Goal: Task Accomplishment & Management: Use online tool/utility

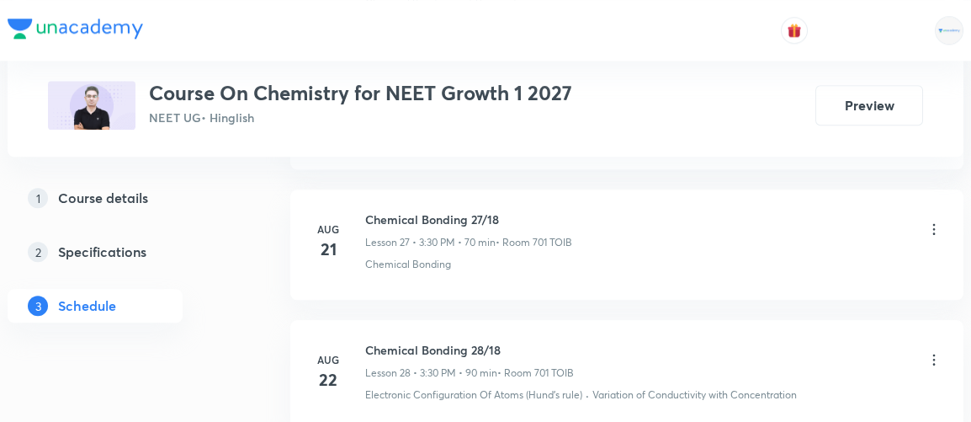
scroll to position [5228, 0]
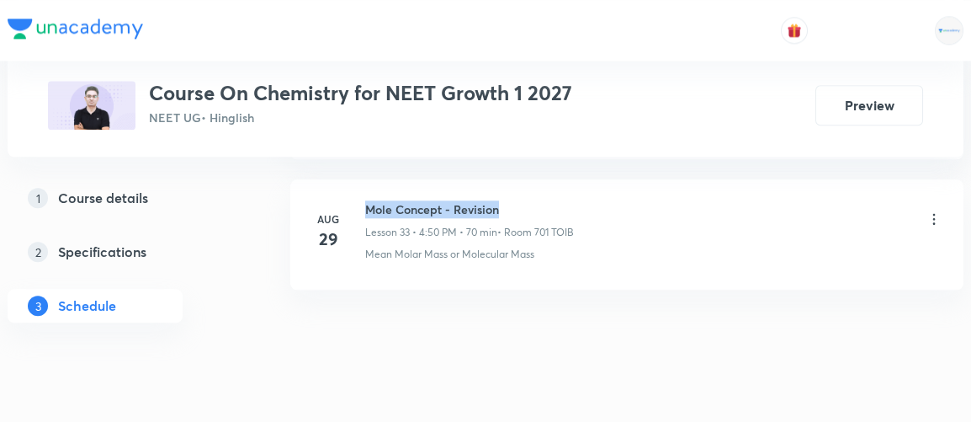
drag, startPoint x: 366, startPoint y: 183, endPoint x: 519, endPoint y: 183, distance: 153.2
click at [519, 200] on h6 "Mole Concept - Revision" at bounding box center [469, 209] width 209 height 18
copy h6 "Mole Concept - Revision"
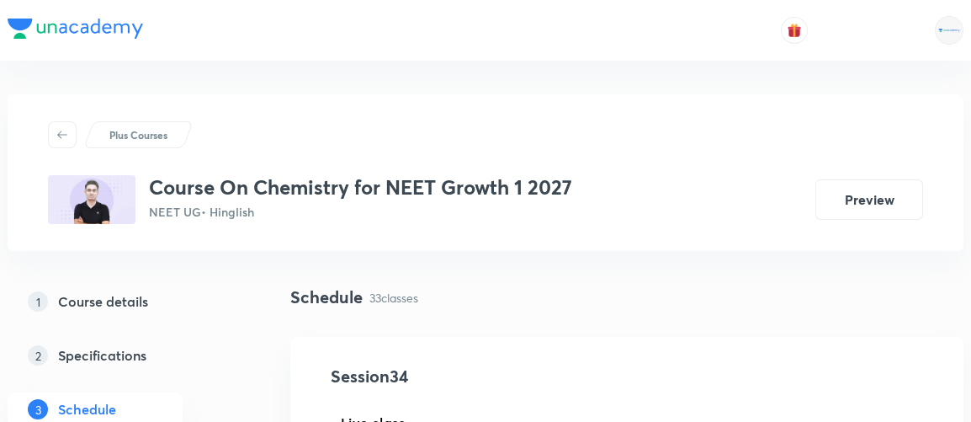
scroll to position [238, 0]
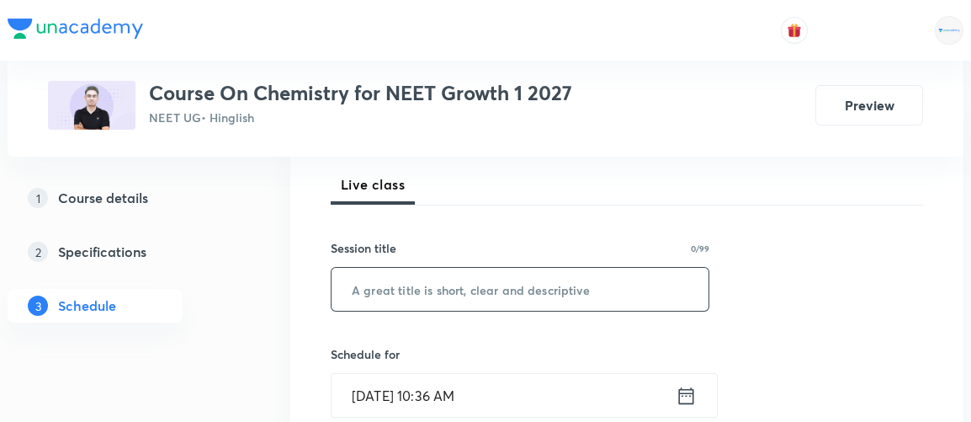
click at [499, 299] on input "text" at bounding box center [520, 289] width 377 height 43
paste input "Mole Concept - Revision"
type input "Mole Concept - Revision"
click at [685, 392] on icon at bounding box center [686, 396] width 21 height 24
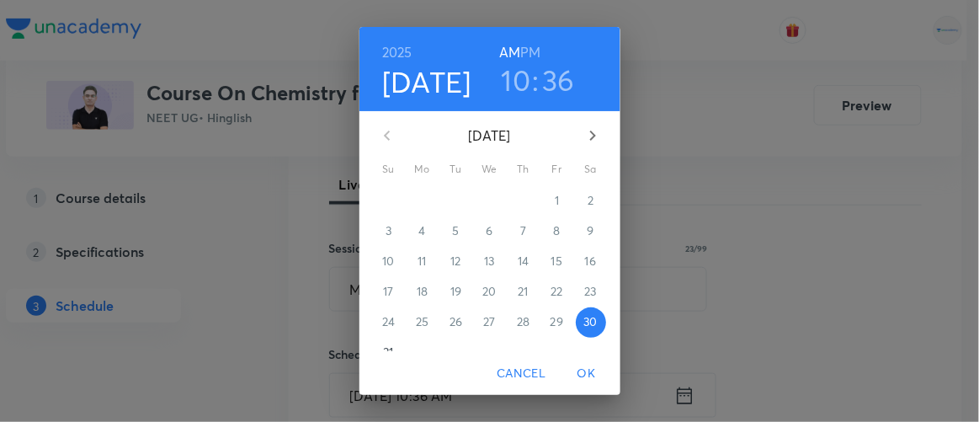
click at [522, 53] on h6 "PM" at bounding box center [530, 52] width 20 height 24
click at [514, 78] on h3 "10" at bounding box center [516, 79] width 29 height 35
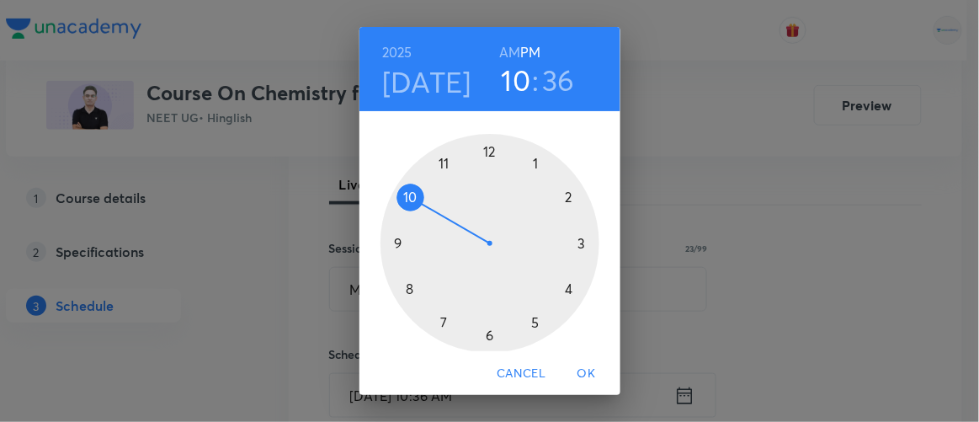
click at [532, 322] on div at bounding box center [489, 243] width 219 height 219
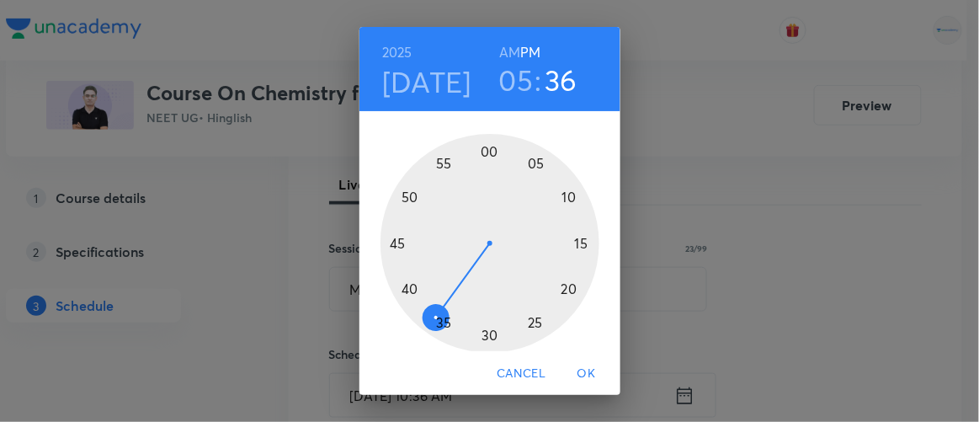
click at [562, 196] on div at bounding box center [489, 243] width 219 height 219
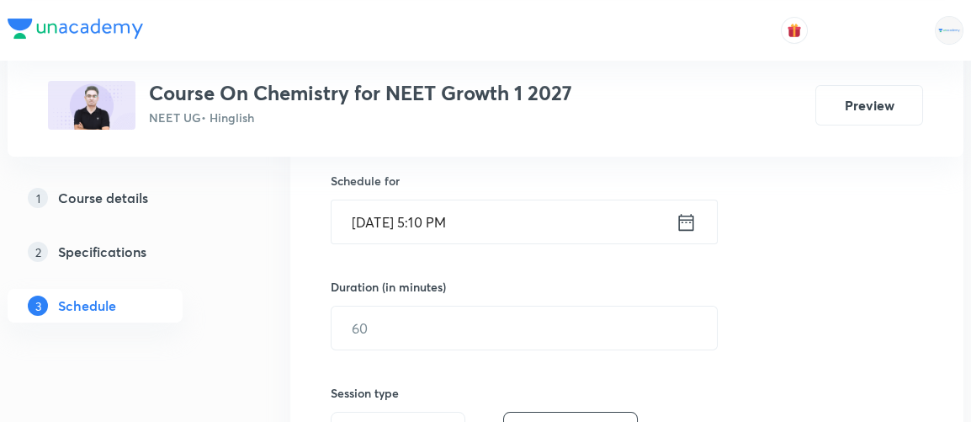
scroll to position [423, 0]
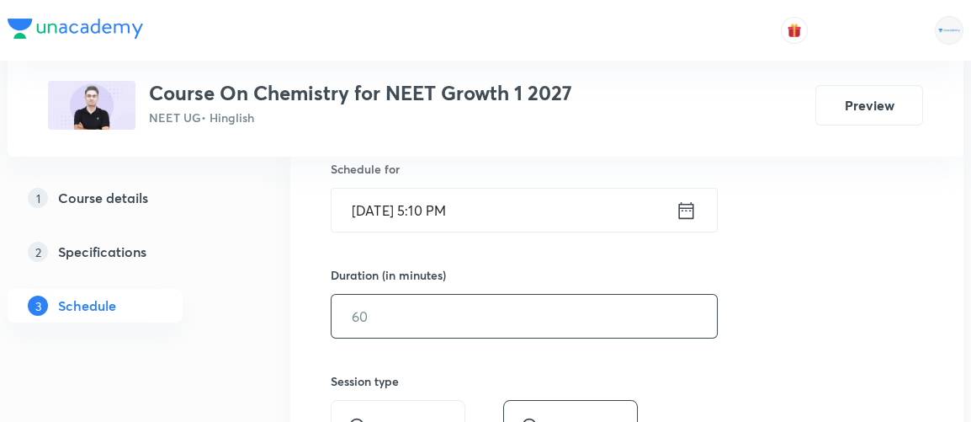
click at [376, 314] on input "text" at bounding box center [525, 316] width 386 height 43
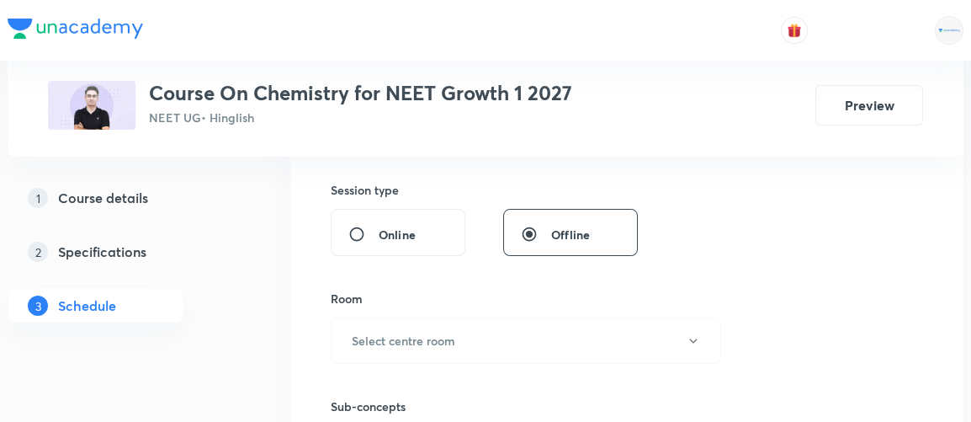
scroll to position [625, 0]
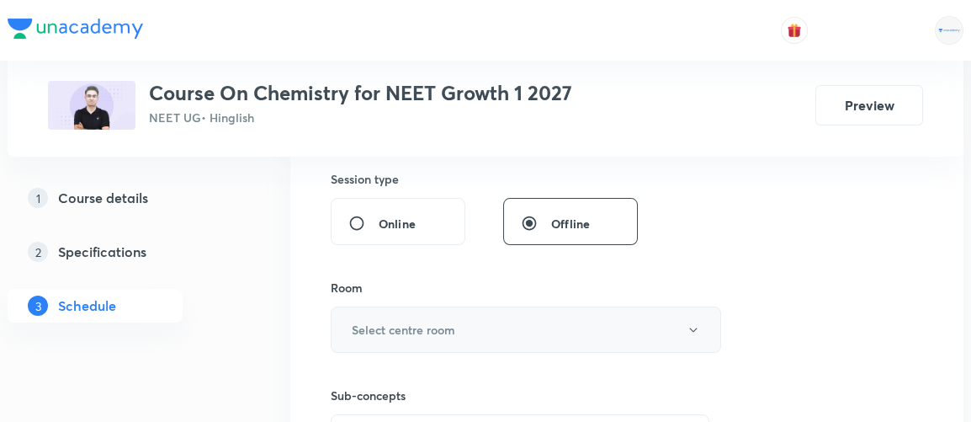
type input "90"
click at [374, 326] on h6 "Select centre room" at bounding box center [404, 330] width 104 height 18
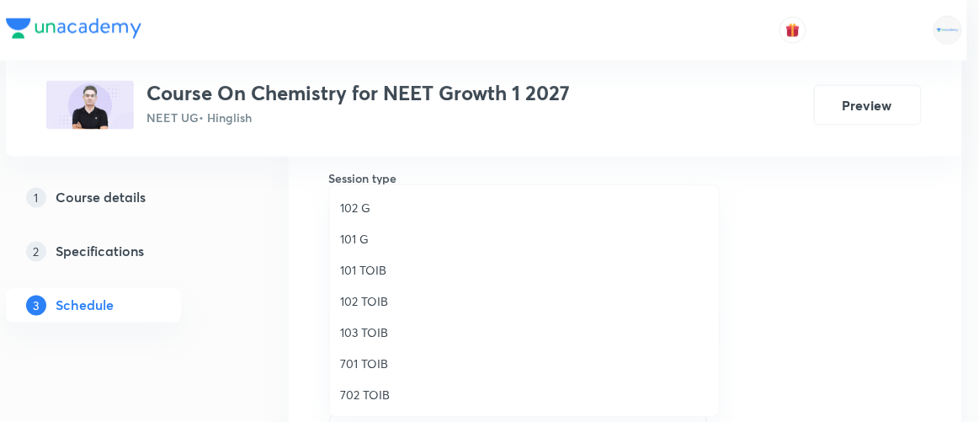
click at [366, 364] on span "701 TOIB" at bounding box center [524, 363] width 369 height 18
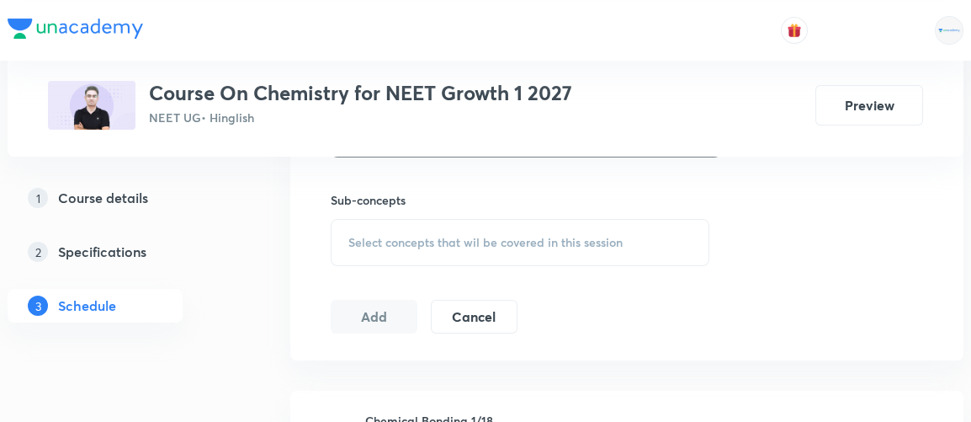
scroll to position [822, 0]
click at [482, 245] on div "Select concepts that wil be covered in this session" at bounding box center [520, 240] width 379 height 47
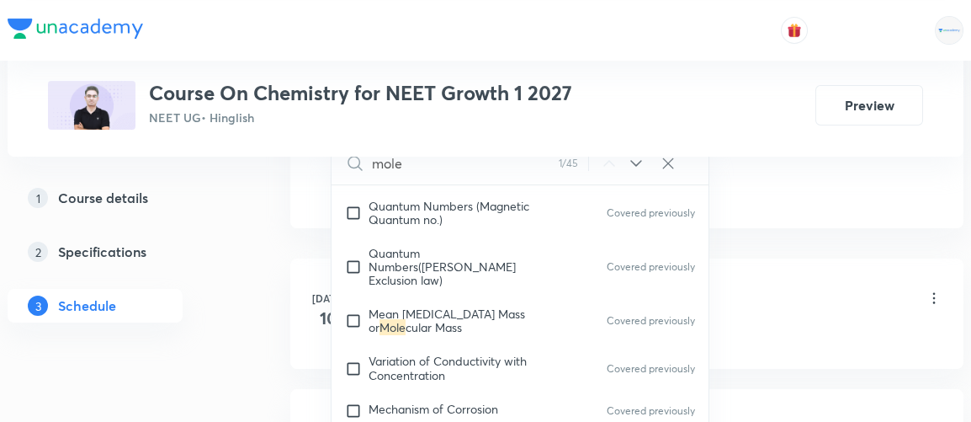
scroll to position [371, 0]
type input "mole"
click at [403, 363] on span "Variation of Conductivity with Concentration" at bounding box center [448, 367] width 158 height 29
checkbox input "true"
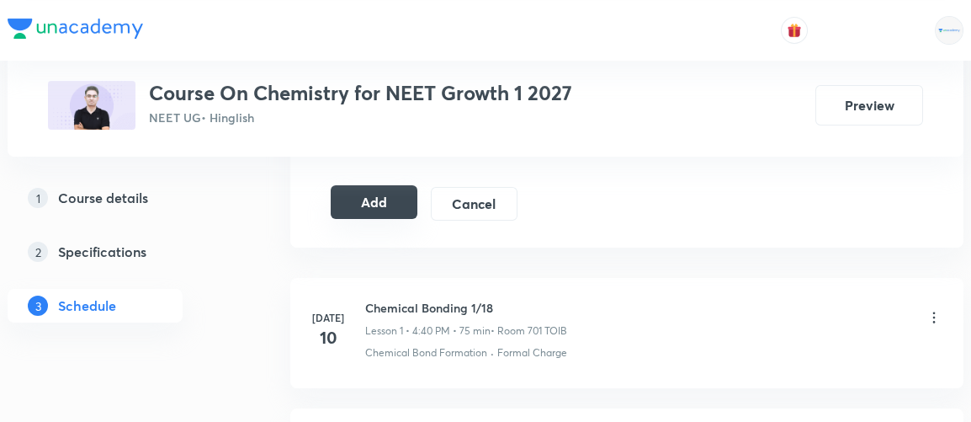
click at [371, 185] on button "Add" at bounding box center [374, 202] width 87 height 34
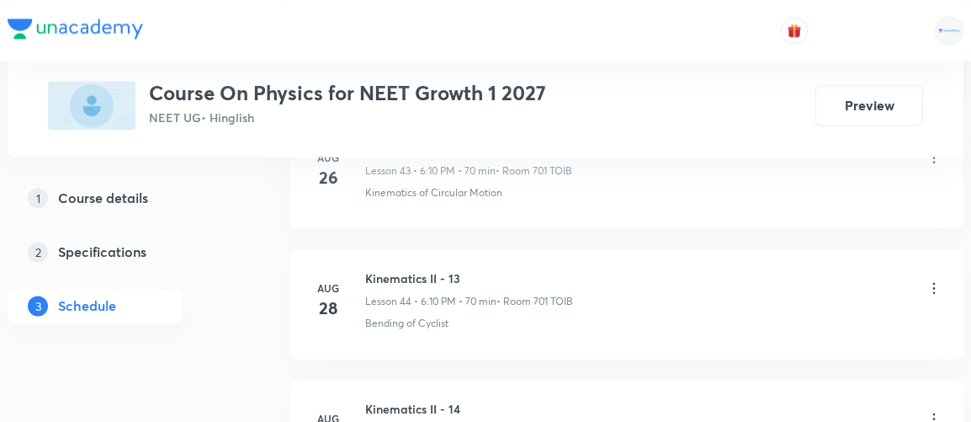
scroll to position [6773, 0]
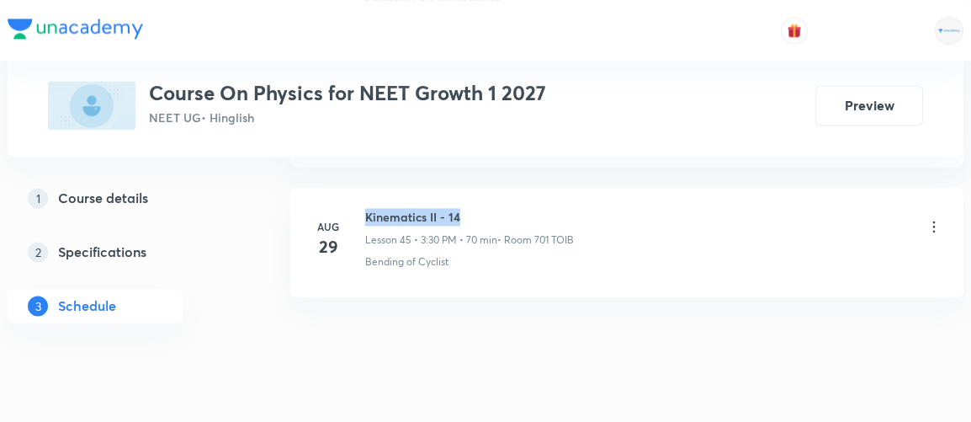
drag, startPoint x: 366, startPoint y: 182, endPoint x: 463, endPoint y: 176, distance: 97.0
click at [463, 208] on h6 "Kinematics II - 14" at bounding box center [469, 217] width 209 height 18
copy h6 "Kinematics II - 14"
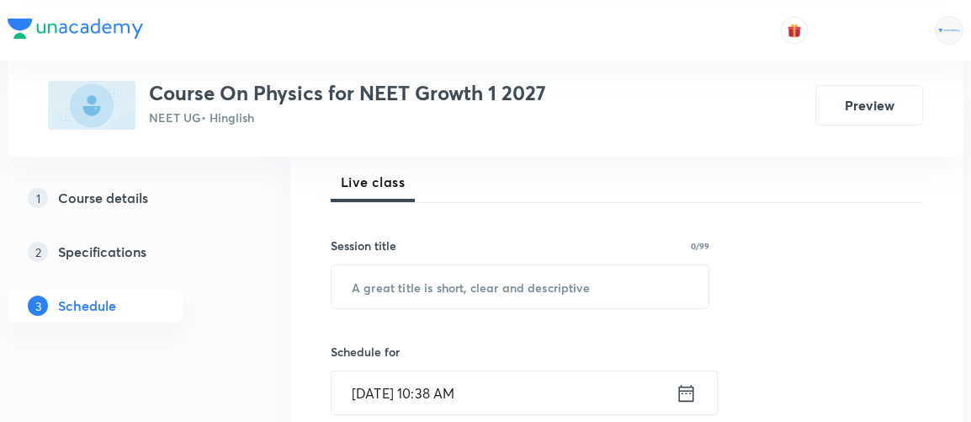
scroll to position [246, 0]
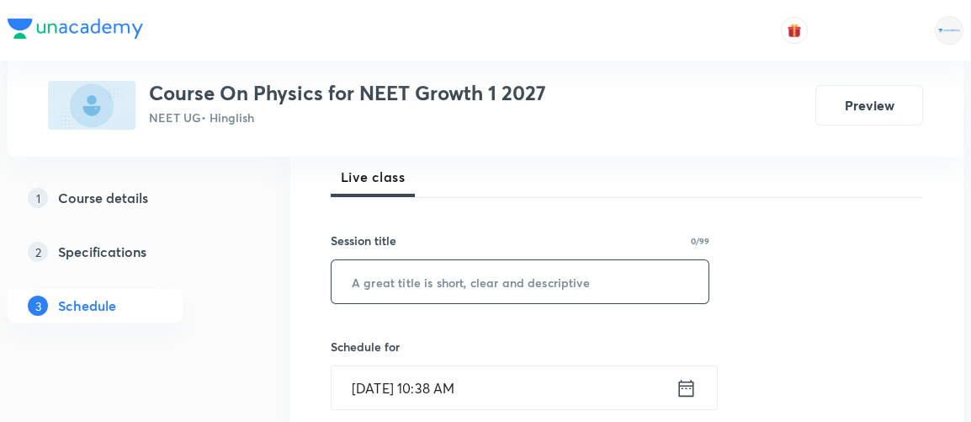
click at [527, 268] on input "text" at bounding box center [520, 281] width 377 height 43
paste input "Kinematics II - 14"
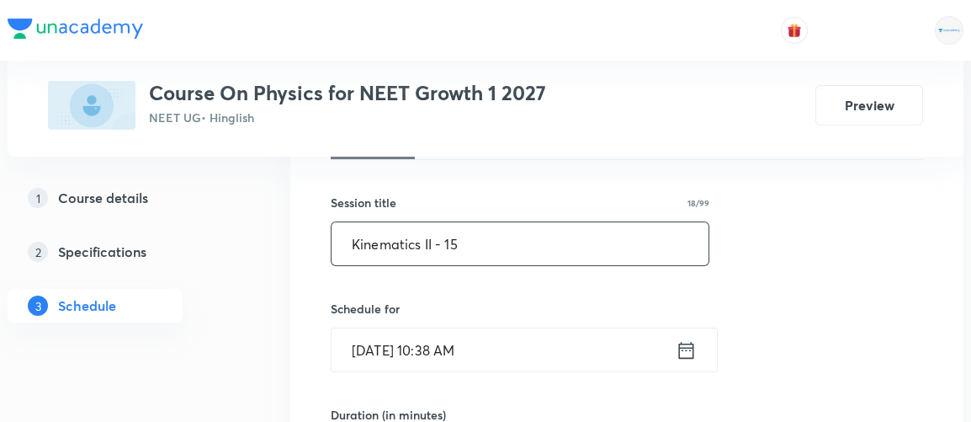
scroll to position [299, 0]
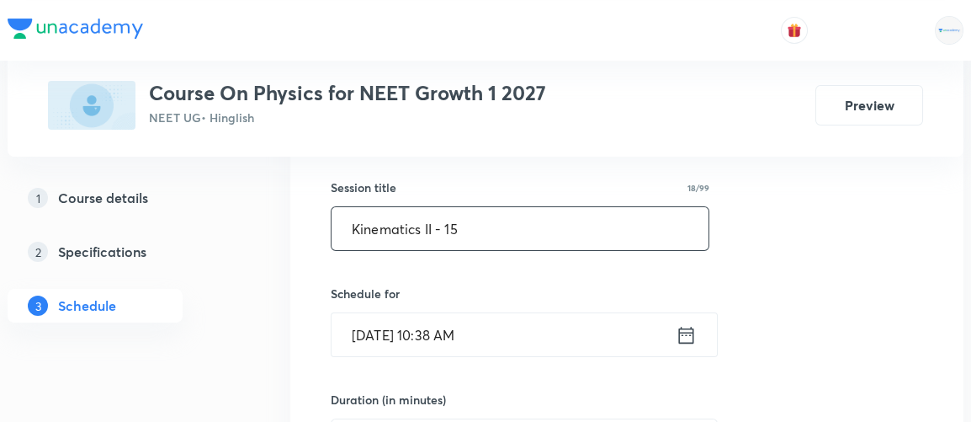
type input "Kinematics II - 15"
click at [684, 334] on icon at bounding box center [686, 335] width 21 height 24
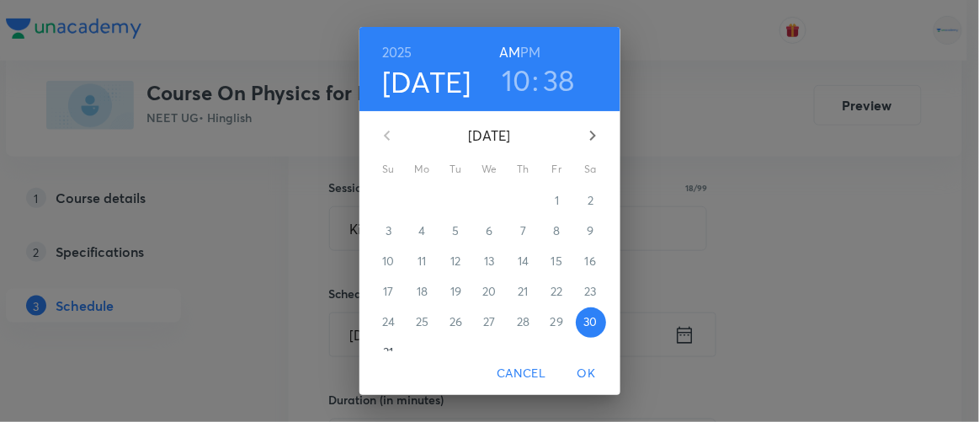
click at [529, 51] on h6 "PM" at bounding box center [530, 52] width 20 height 24
click at [514, 73] on h3 "10" at bounding box center [516, 79] width 29 height 35
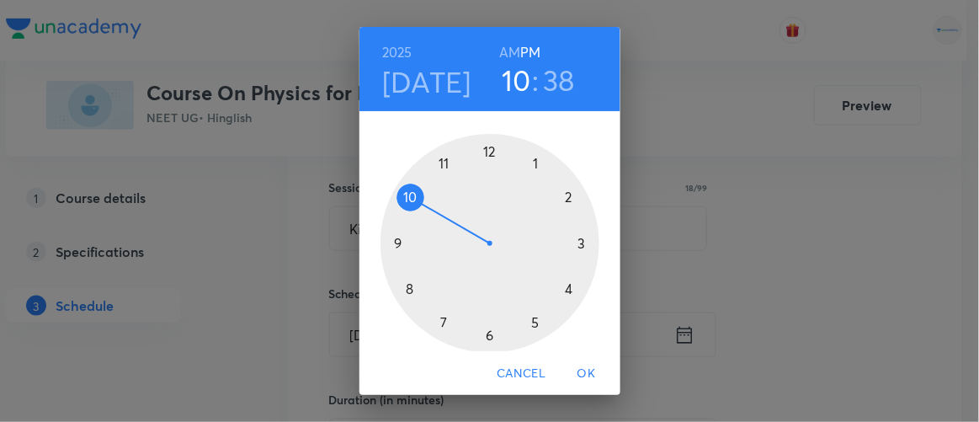
click at [574, 243] on div at bounding box center [489, 243] width 219 height 219
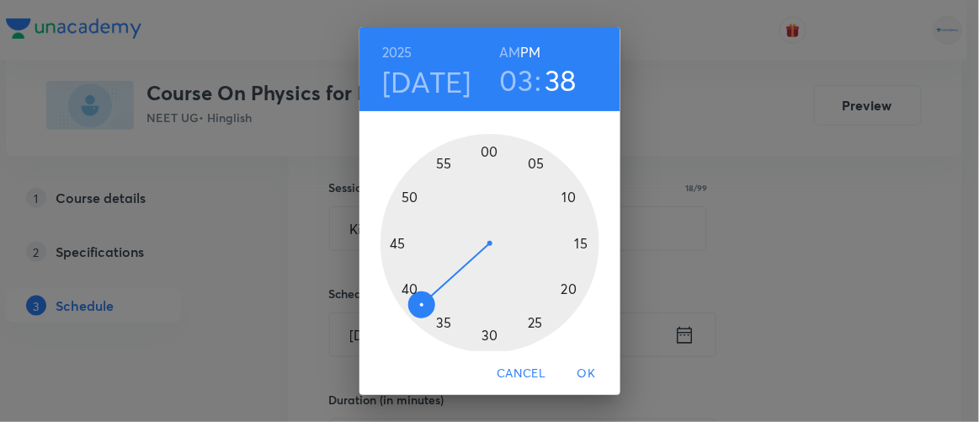
click at [483, 332] on div at bounding box center [489, 243] width 219 height 219
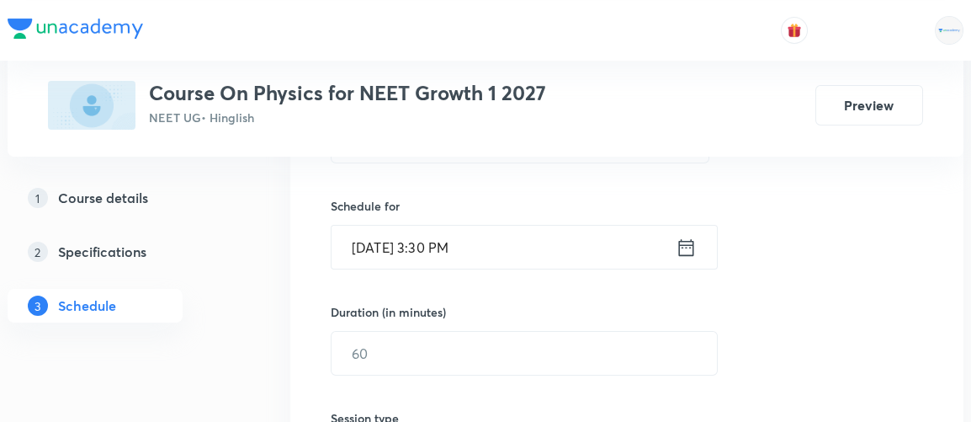
scroll to position [425, 0]
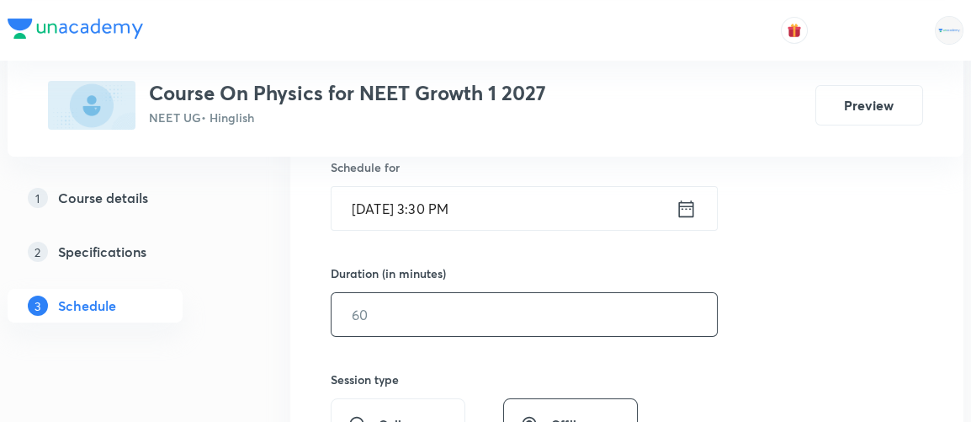
click at [415, 312] on input "text" at bounding box center [525, 314] width 386 height 43
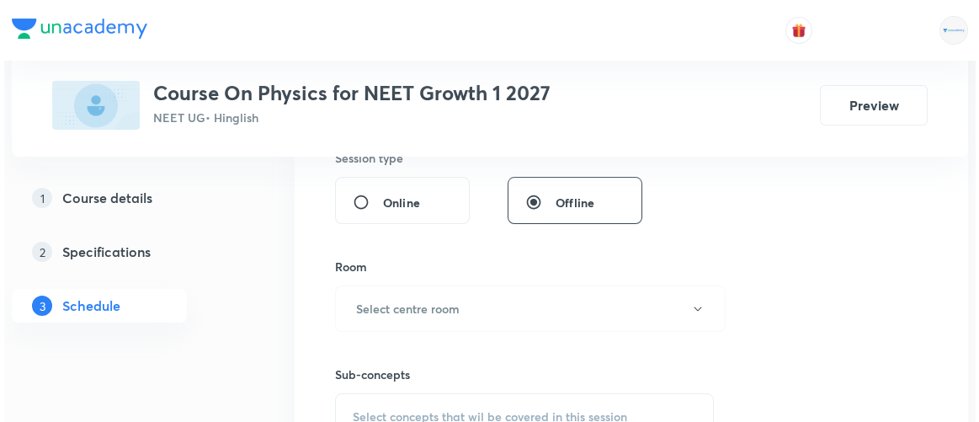
scroll to position [650, 0]
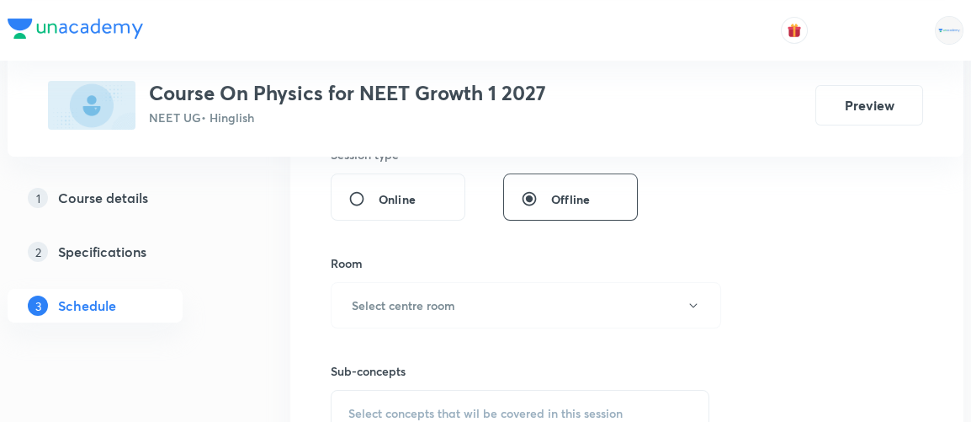
type input "90"
click at [415, 312] on button "Select centre room" at bounding box center [526, 305] width 391 height 46
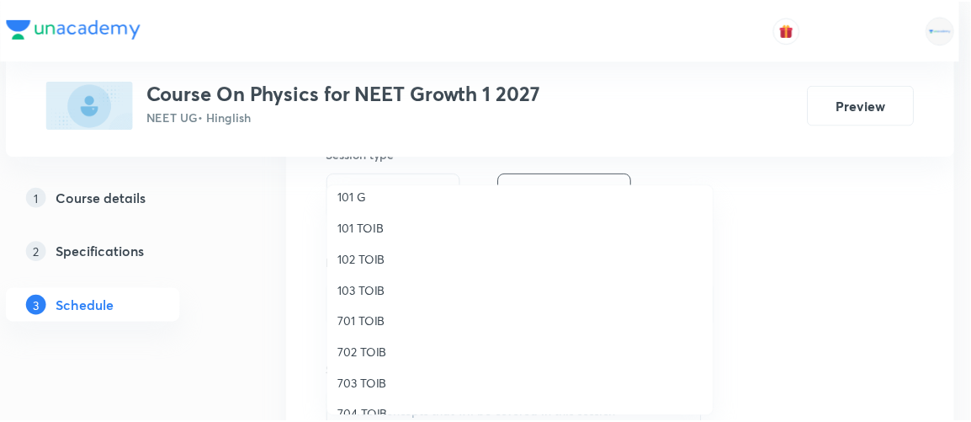
scroll to position [48, 0]
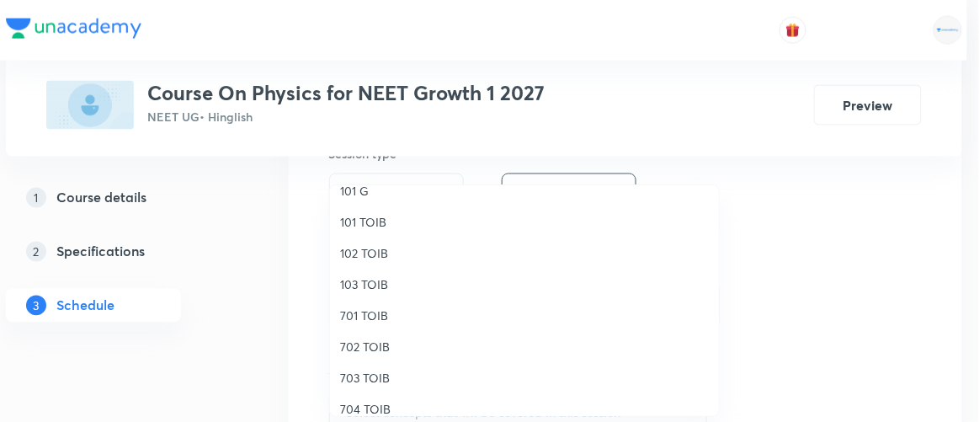
click at [367, 314] on span "701 TOIB" at bounding box center [524, 315] width 369 height 18
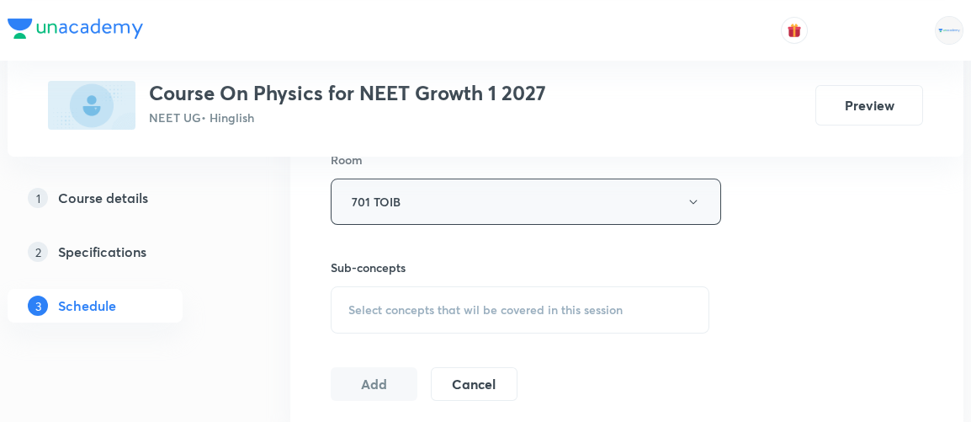
scroll to position [756, 0]
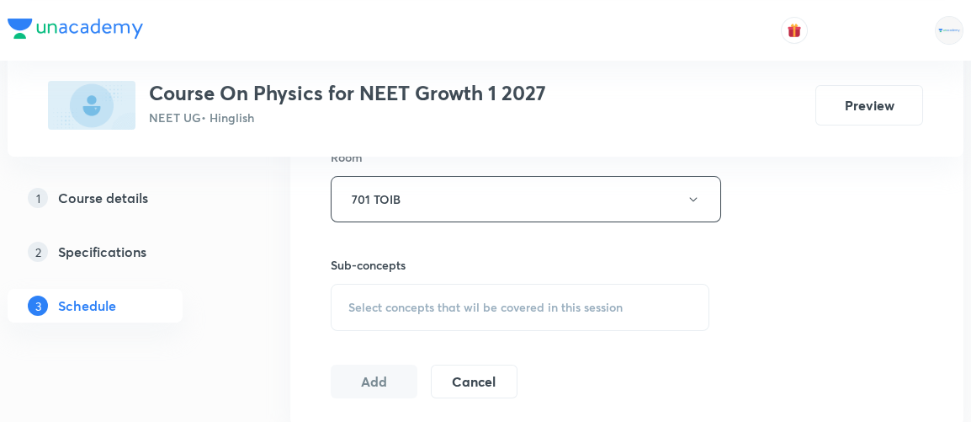
click at [391, 301] on span "Select concepts that wil be covered in this session" at bounding box center [486, 307] width 274 height 13
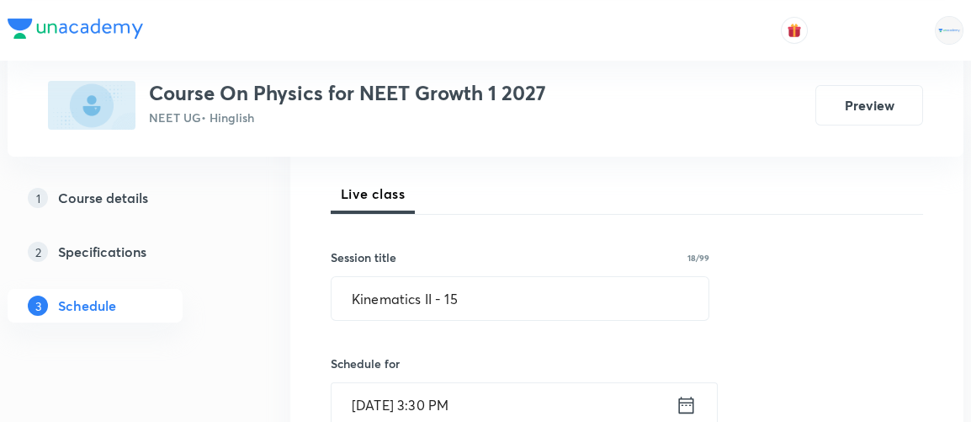
scroll to position [227, 0]
drag, startPoint x: 471, startPoint y: 307, endPoint x: 286, endPoint y: 299, distance: 184.5
type input "Revision"
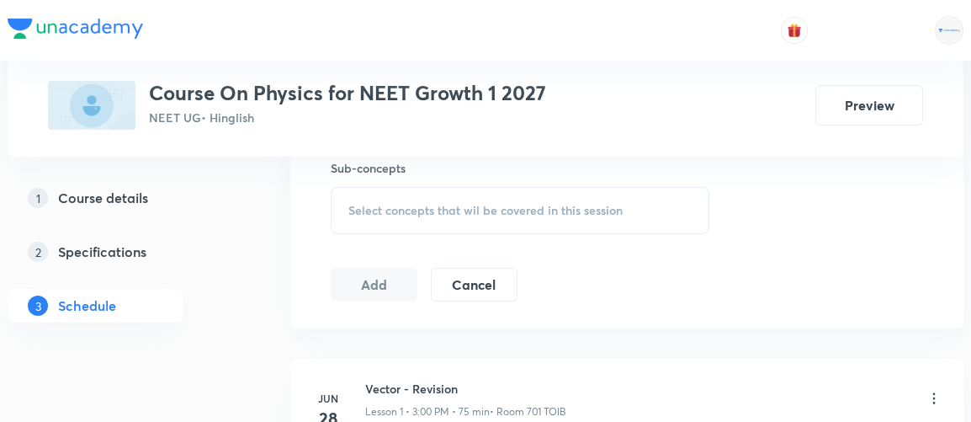
scroll to position [858, 0]
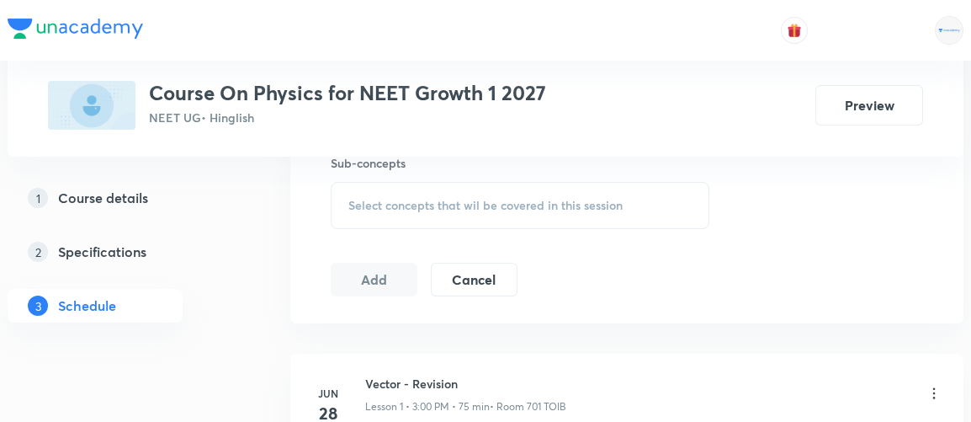
click at [495, 208] on span "Select concepts that wil be covered in this session" at bounding box center [486, 205] width 274 height 13
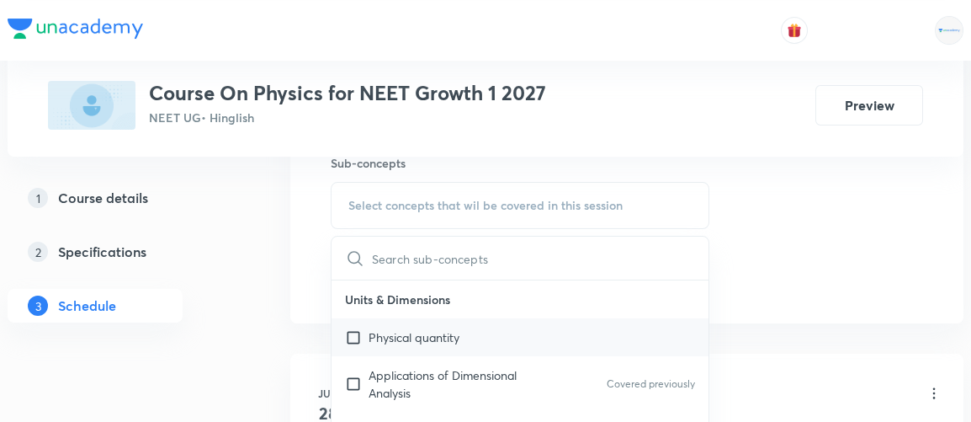
click at [418, 343] on div "Physical quantity" at bounding box center [520, 337] width 377 height 38
checkbox input "true"
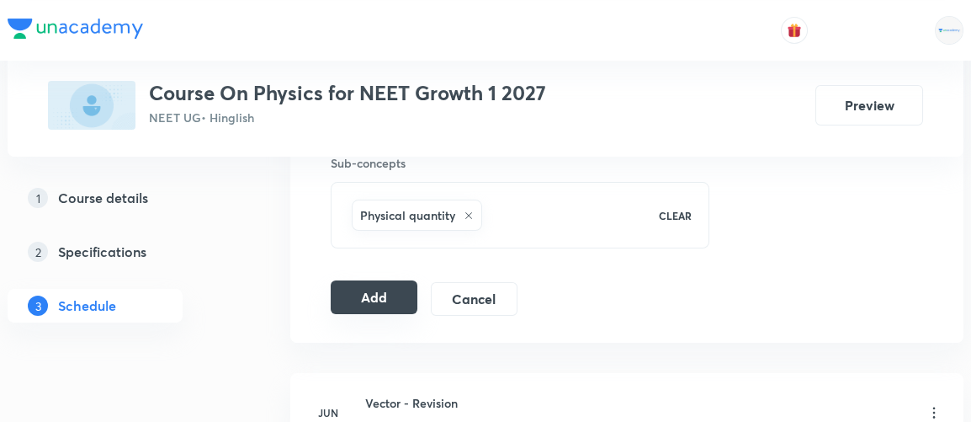
click at [378, 291] on button "Add" at bounding box center [374, 297] width 87 height 34
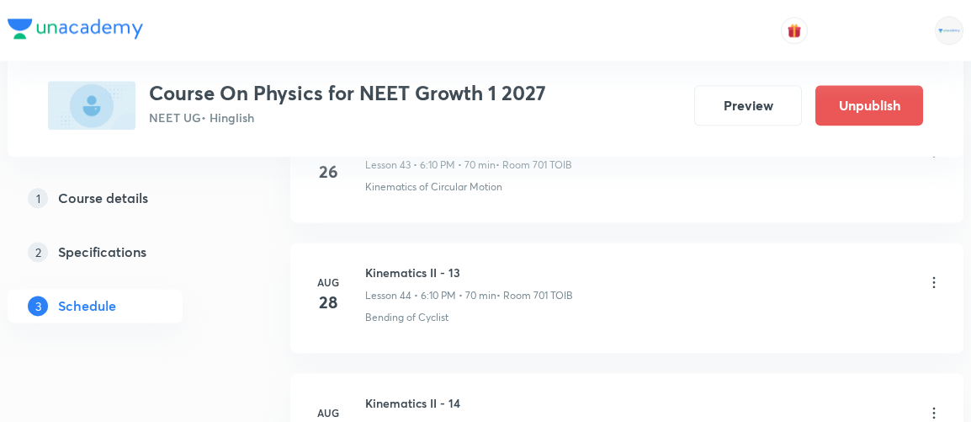
scroll to position [6132, 0]
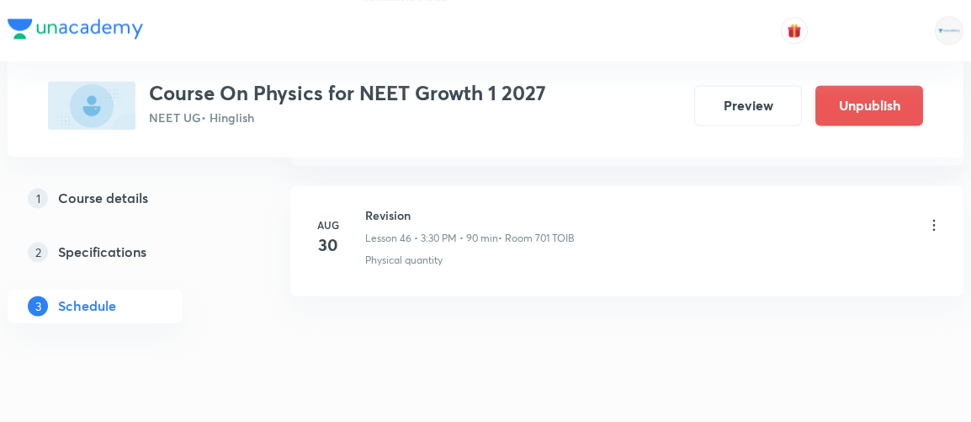
click at [934, 216] on icon at bounding box center [934, 224] width 17 height 17
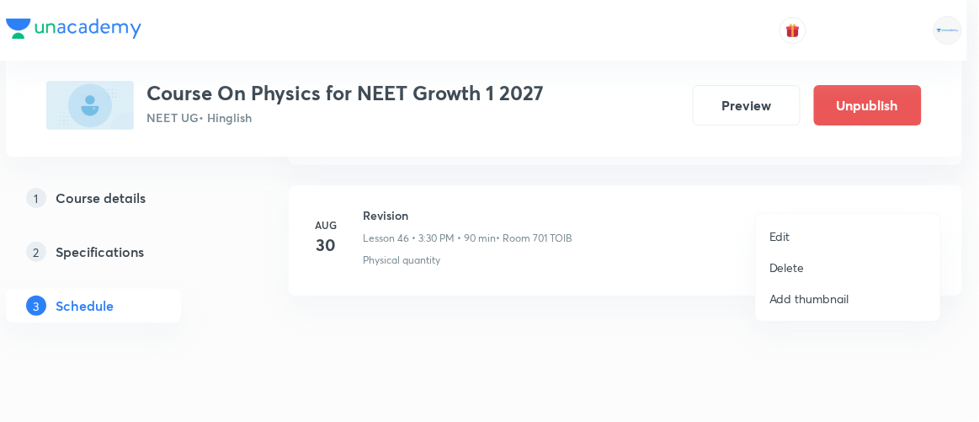
click at [785, 233] on p "Edit" at bounding box center [779, 236] width 21 height 18
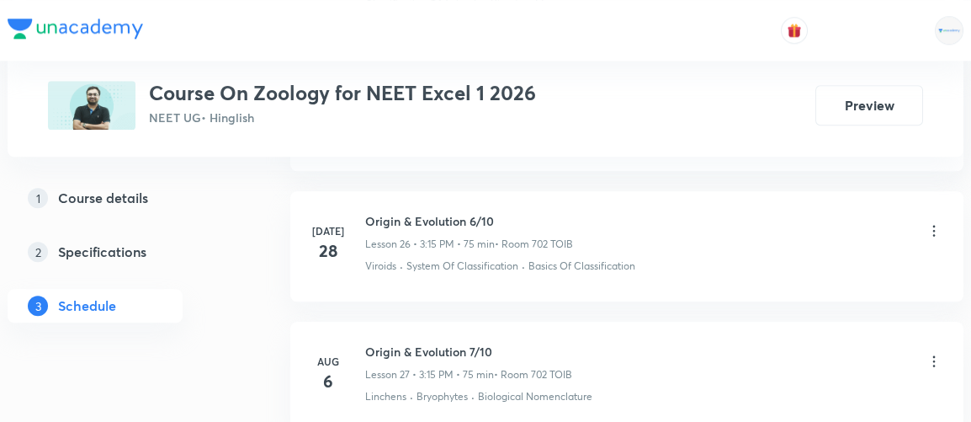
scroll to position [5213, 0]
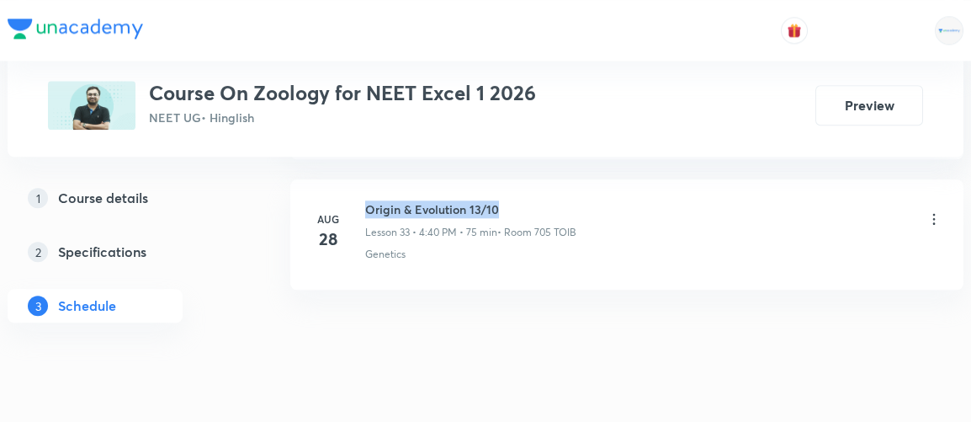
drag, startPoint x: 366, startPoint y: 182, endPoint x: 514, endPoint y: 179, distance: 148.2
click at [514, 200] on h6 "Origin & Evolution 13/10" at bounding box center [470, 209] width 211 height 18
copy h6 "Origin & Evolution 13/10"
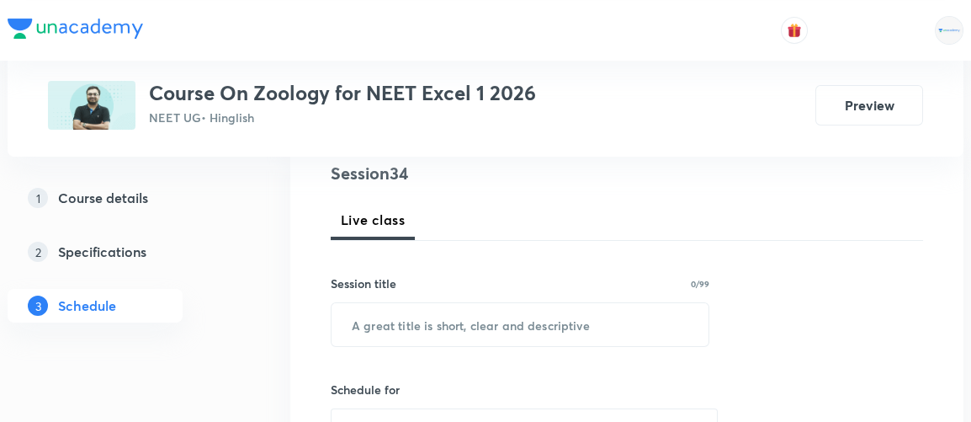
scroll to position [215, 0]
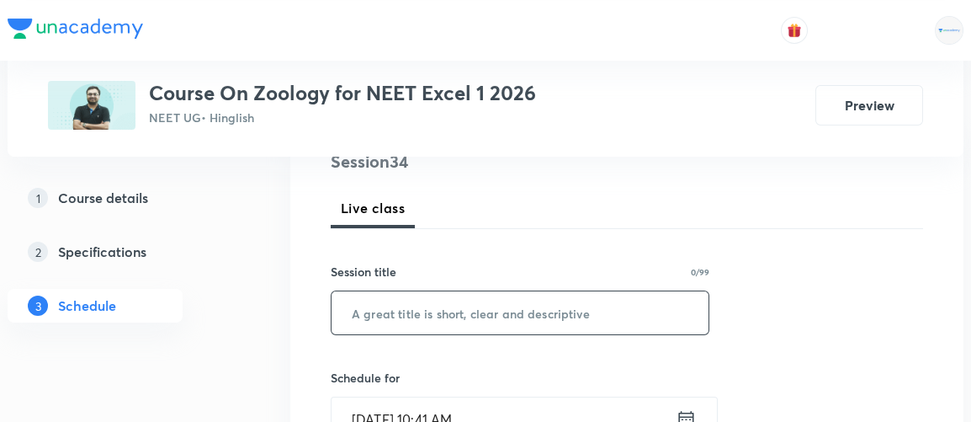
click at [505, 301] on input "text" at bounding box center [520, 312] width 377 height 43
paste input "Origin & Evolution 13/10"
click at [484, 311] on input "Origin & Evolution 13/10" at bounding box center [520, 312] width 377 height 43
click at [478, 310] on input "Origin & Evolution 13/10" at bounding box center [520, 312] width 377 height 43
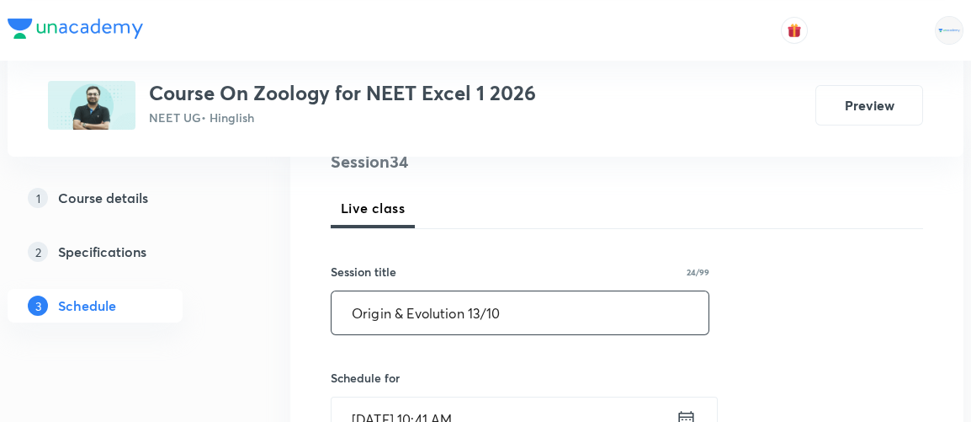
click at [352, 310] on input "Origin & Evolution 13/10" at bounding box center [520, 312] width 377 height 43
click at [540, 308] on input "Revision - Origin & Evolution 13/10" at bounding box center [520, 312] width 377 height 43
type input "Revision - Origin & Evolution 14/10"
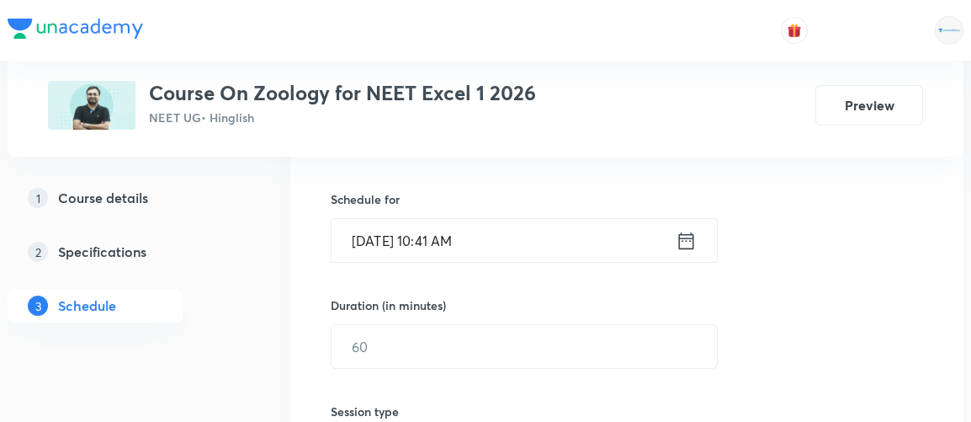
scroll to position [396, 0]
click at [681, 237] on icon at bounding box center [686, 238] width 21 height 24
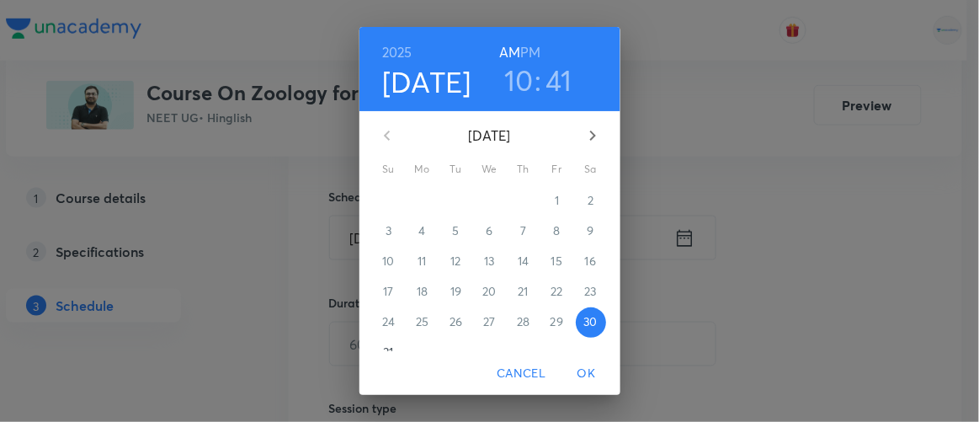
click at [521, 51] on h6 "PM" at bounding box center [530, 52] width 20 height 24
click at [518, 85] on h3 "10" at bounding box center [518, 79] width 29 height 35
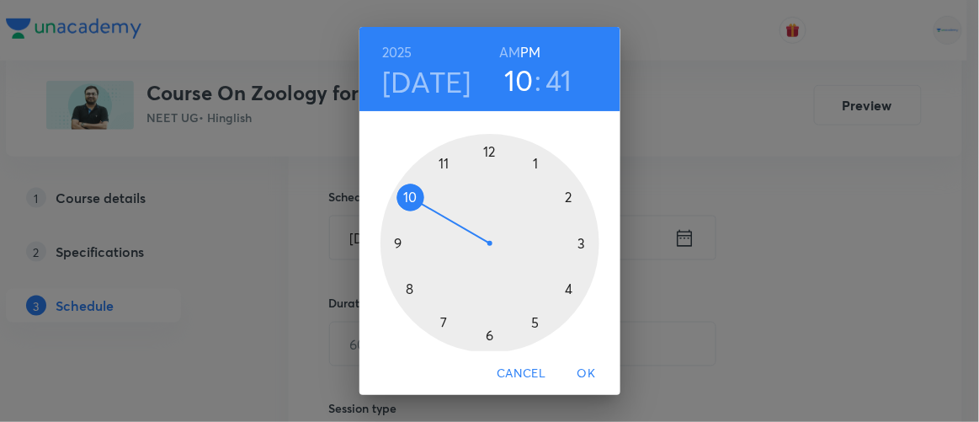
click at [572, 240] on div at bounding box center [489, 243] width 219 height 219
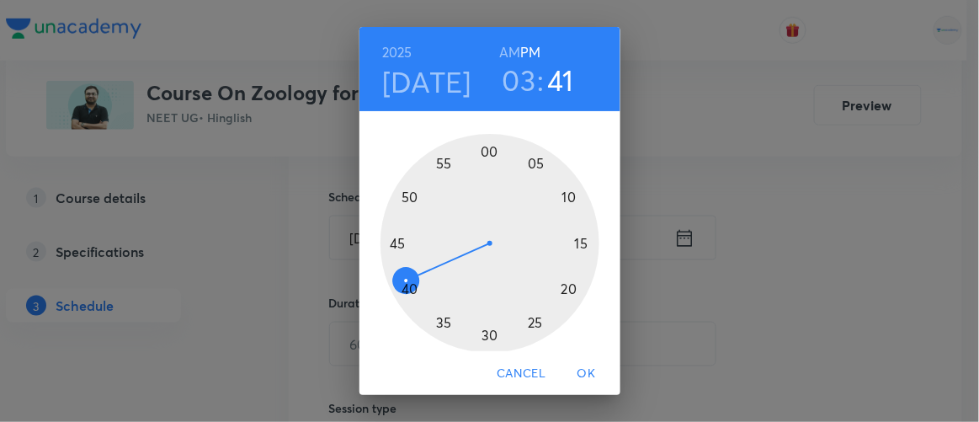
click at [572, 240] on div at bounding box center [489, 243] width 219 height 219
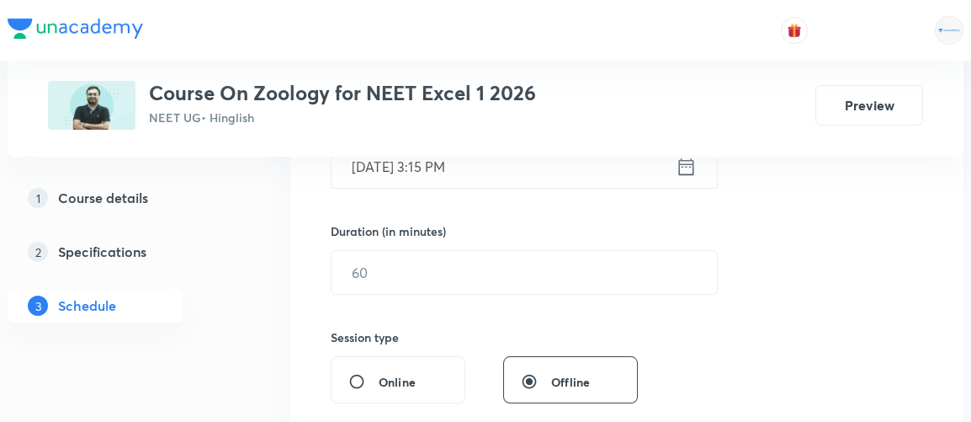
scroll to position [468, 0]
click at [395, 272] on input "text" at bounding box center [525, 271] width 386 height 43
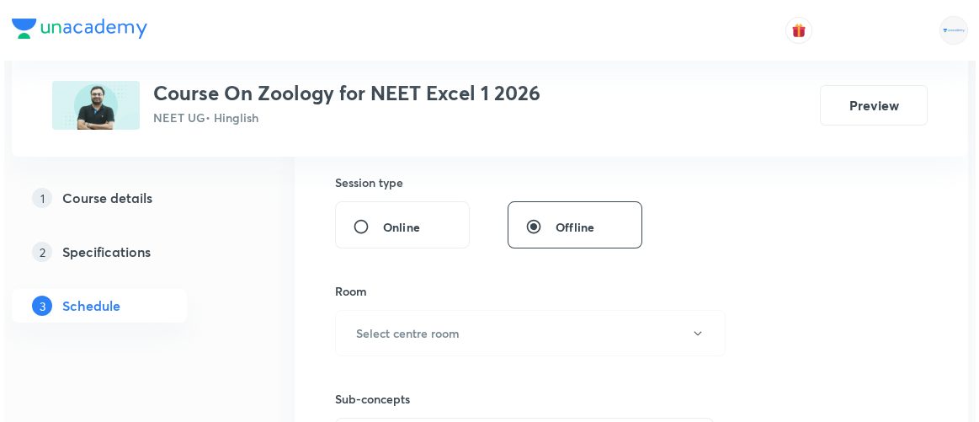
scroll to position [624, 0]
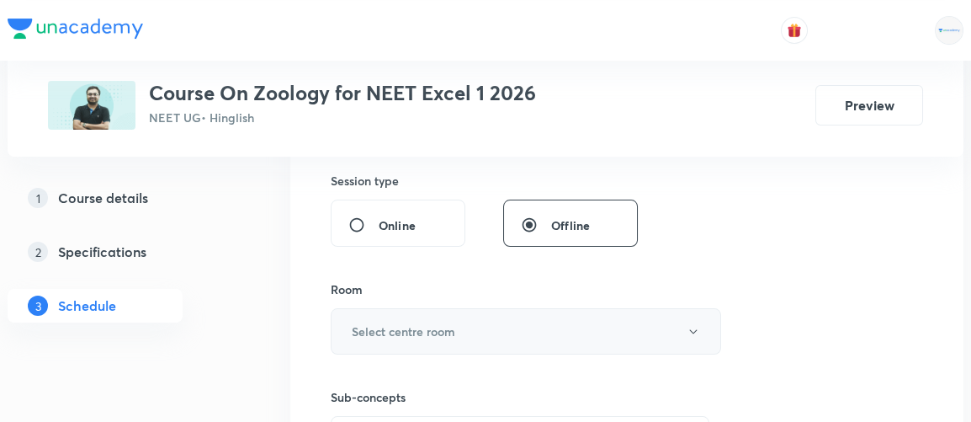
type input "75"
click at [393, 333] on h6 "Select centre room" at bounding box center [404, 331] width 104 height 18
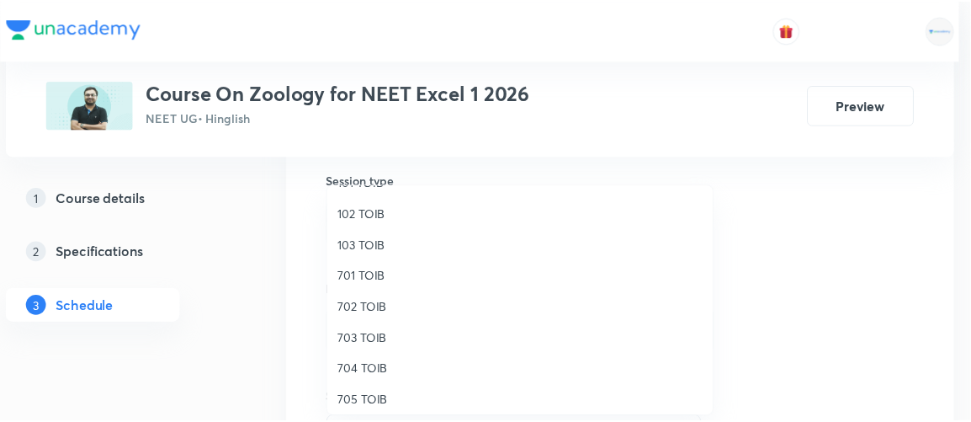
scroll to position [88, 0]
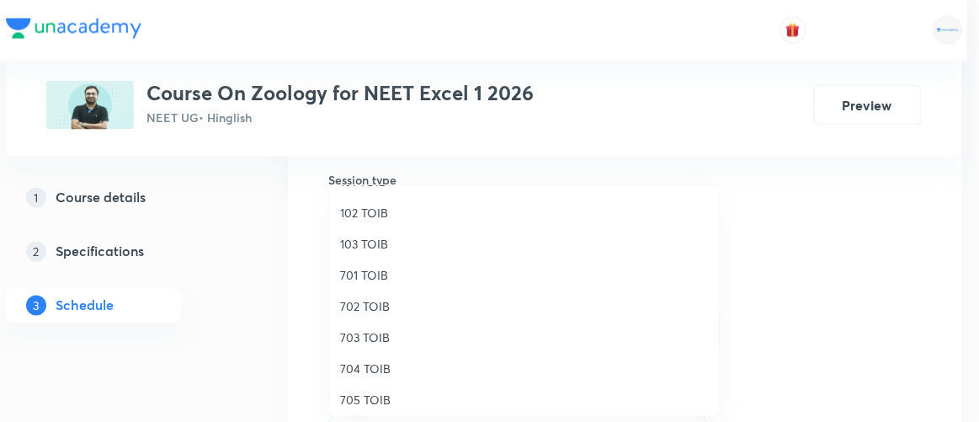
click at [357, 403] on span "705 TOIB" at bounding box center [524, 400] width 369 height 18
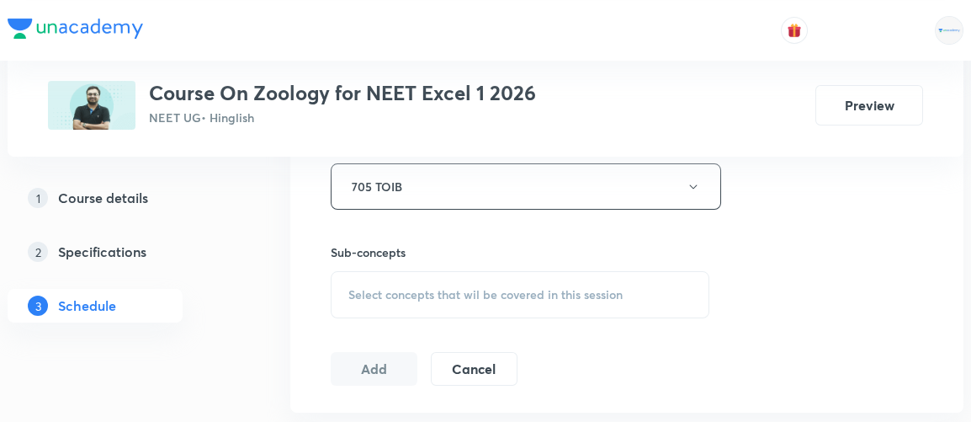
scroll to position [769, 0]
click at [489, 287] on span "Select concepts that wil be covered in this session" at bounding box center [486, 293] width 274 height 13
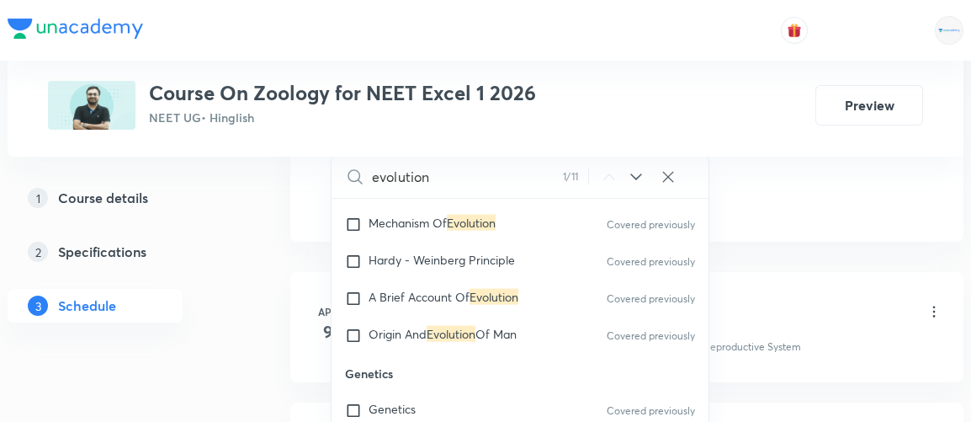
scroll to position [9740, 0]
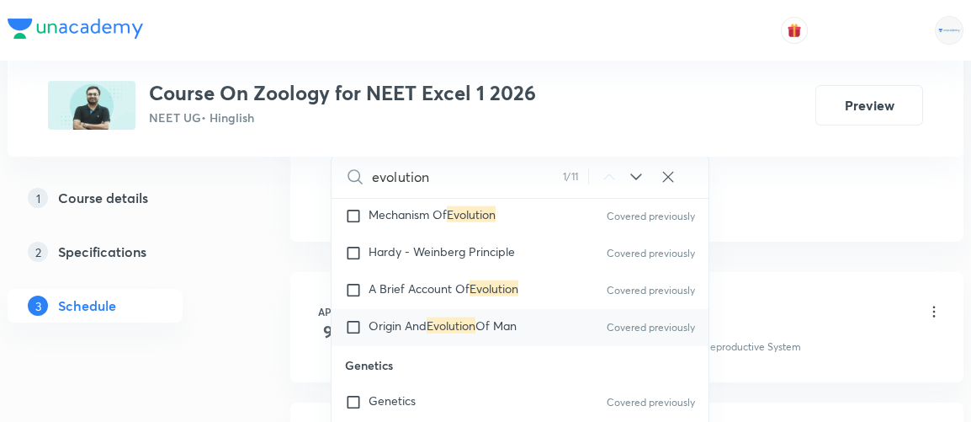
type input "evolution"
click at [357, 319] on input "checkbox" at bounding box center [357, 327] width 24 height 17
checkbox input "true"
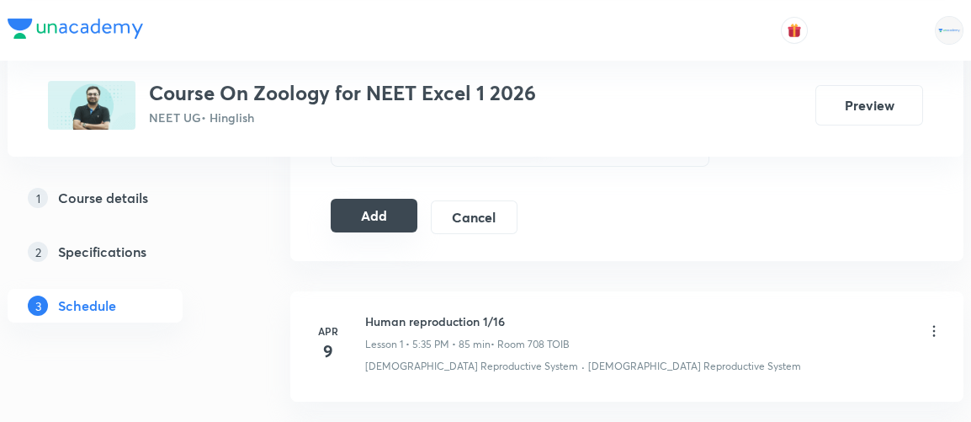
click at [380, 211] on button "Add" at bounding box center [374, 216] width 87 height 34
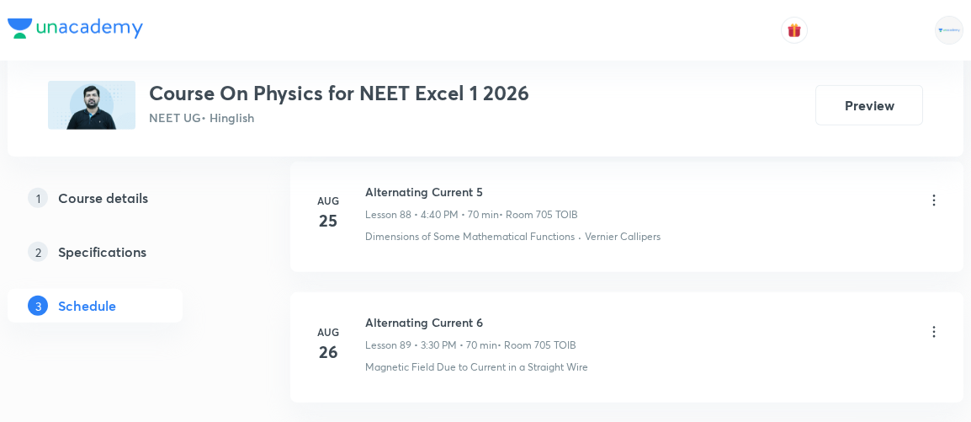
scroll to position [12747, 0]
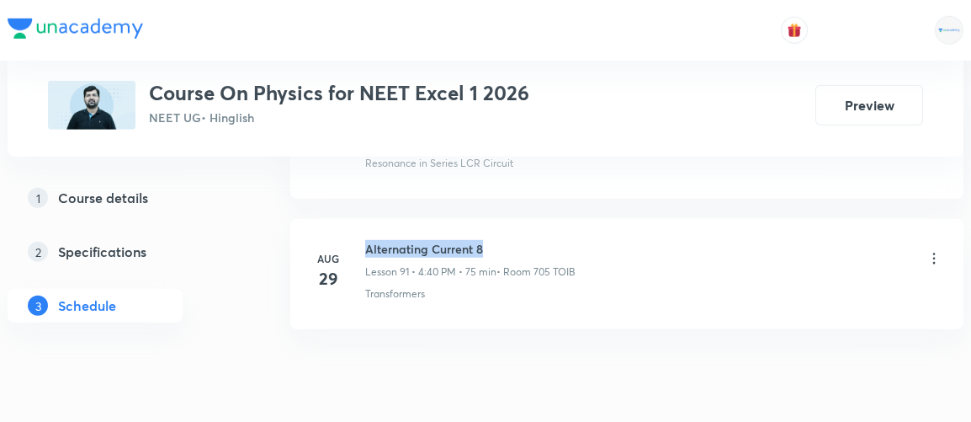
drag, startPoint x: 364, startPoint y: 181, endPoint x: 499, endPoint y: 175, distance: 134.8
click at [499, 240] on div "[DATE] Alternating Current 8 Lesson 91 • 4:40 PM • 75 min • Room 705 TOIB Trans…" at bounding box center [626, 270] width 631 height 61
copy h6 "Alternating Current 8"
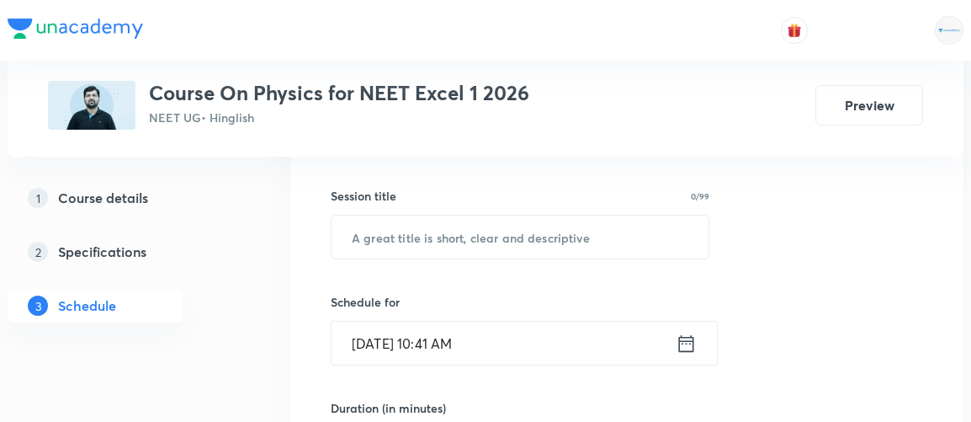
scroll to position [315, 0]
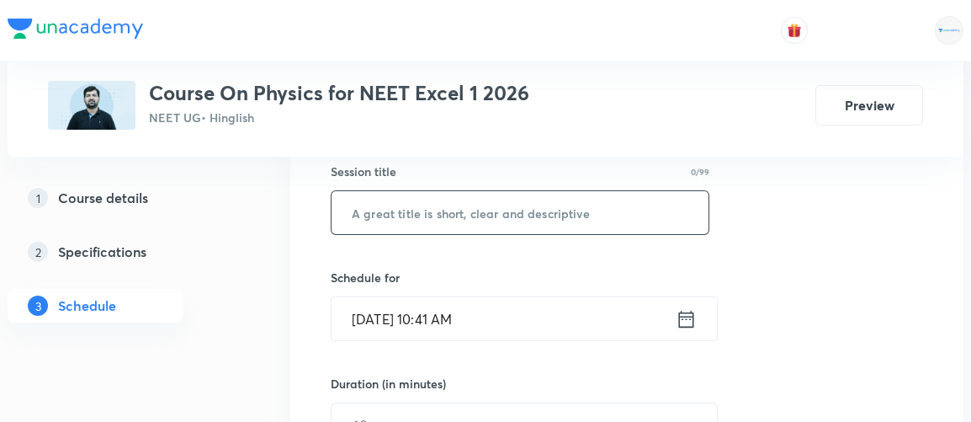
click at [470, 210] on input "text" at bounding box center [520, 212] width 377 height 43
paste input "Alternating Current 8"
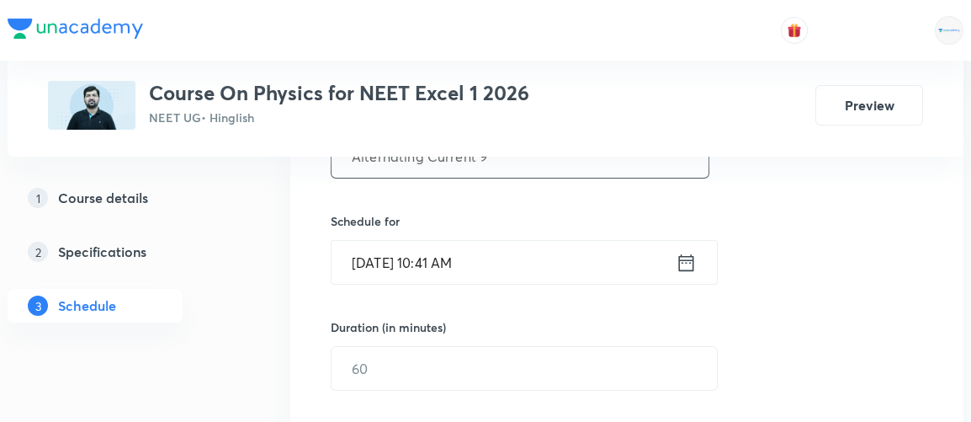
type input "Alternating Current 9"
click at [687, 257] on icon at bounding box center [686, 261] width 15 height 17
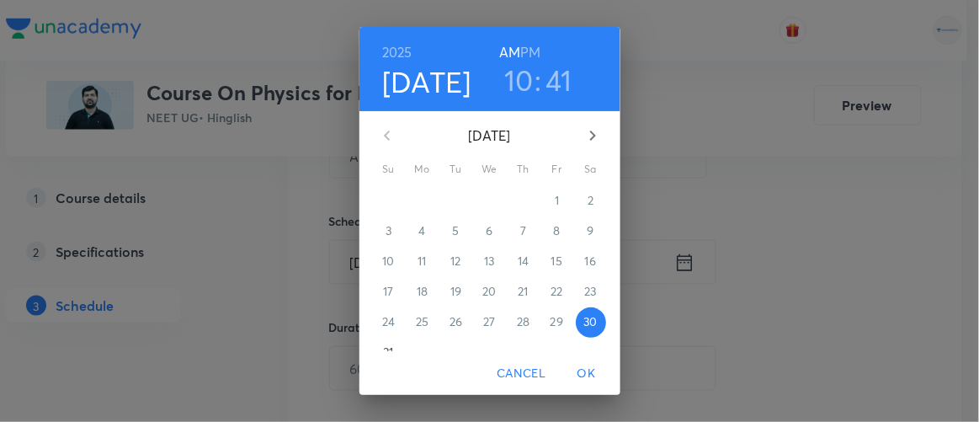
click at [521, 48] on h6 "PM" at bounding box center [530, 52] width 20 height 24
click at [518, 69] on h3 "10" at bounding box center [518, 79] width 29 height 35
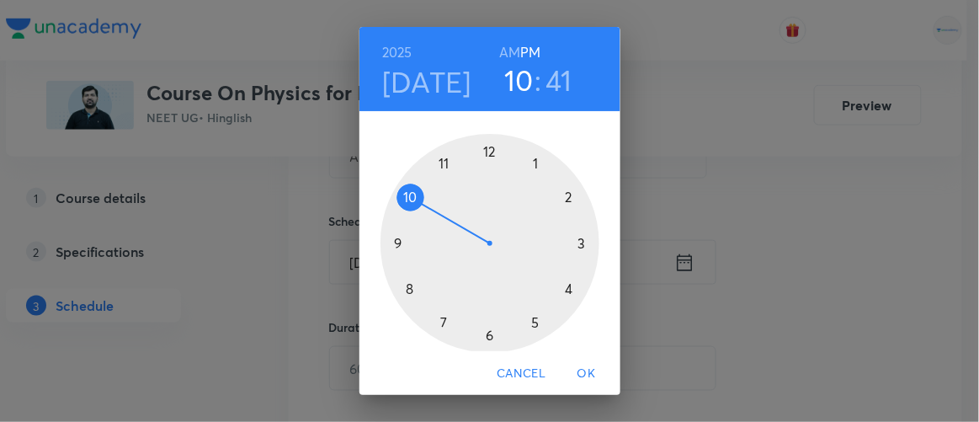
click at [564, 290] on div at bounding box center [489, 243] width 219 height 219
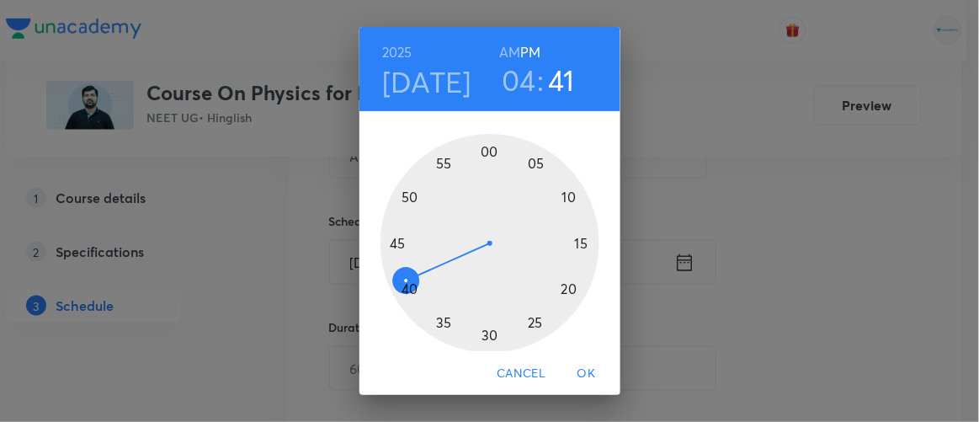
click at [402, 290] on div at bounding box center [489, 243] width 219 height 219
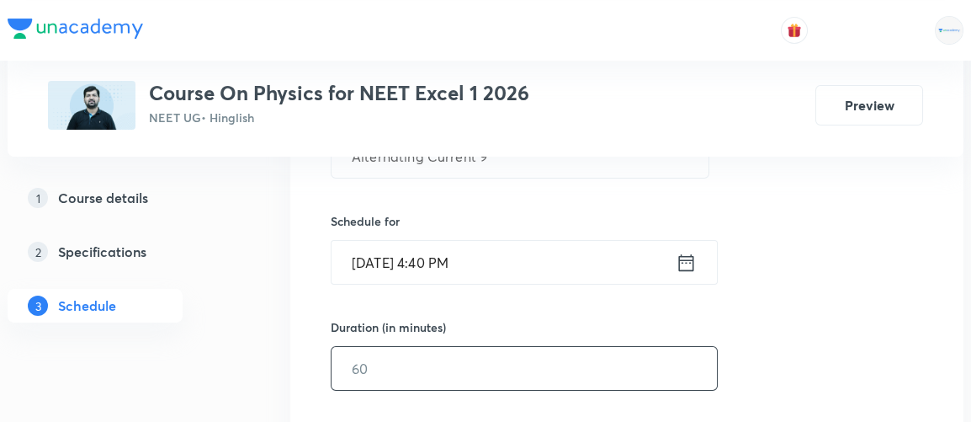
click at [376, 374] on input "text" at bounding box center [525, 368] width 386 height 43
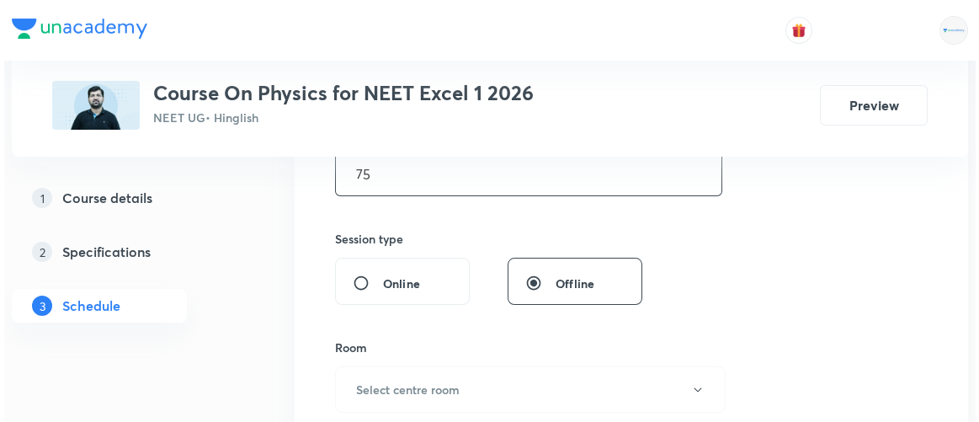
scroll to position [613, 0]
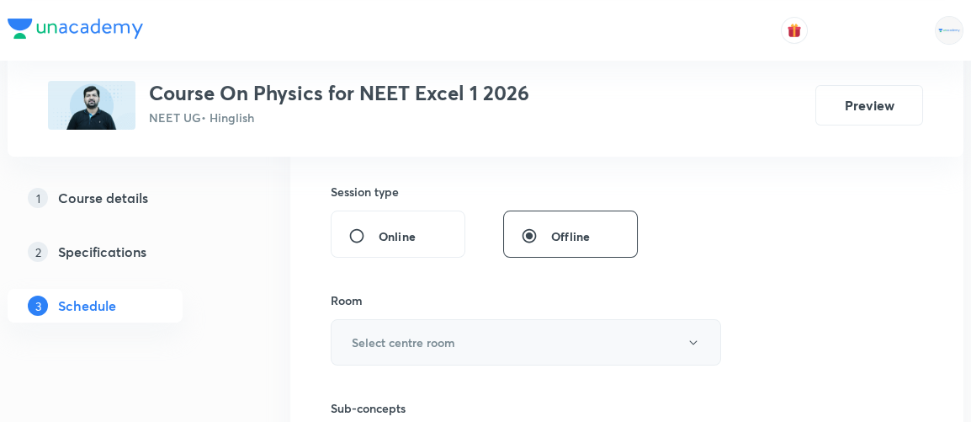
type input "75"
click at [401, 338] on h6 "Select centre room" at bounding box center [404, 342] width 104 height 18
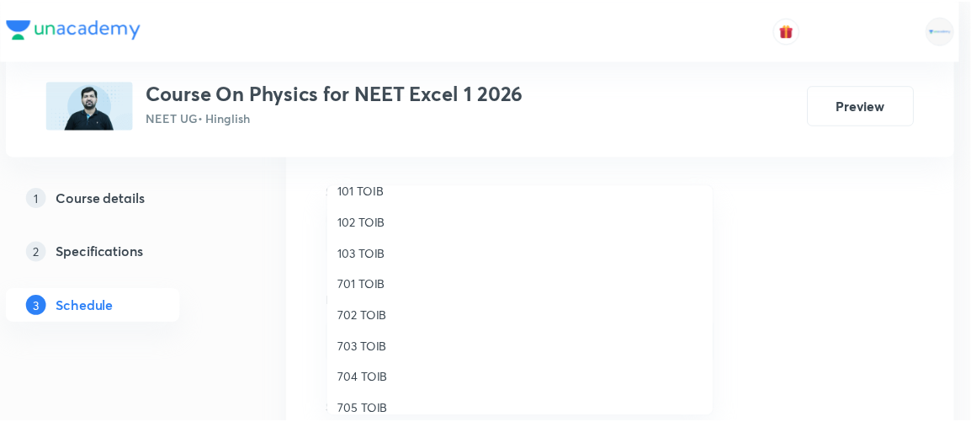
scroll to position [81, 0]
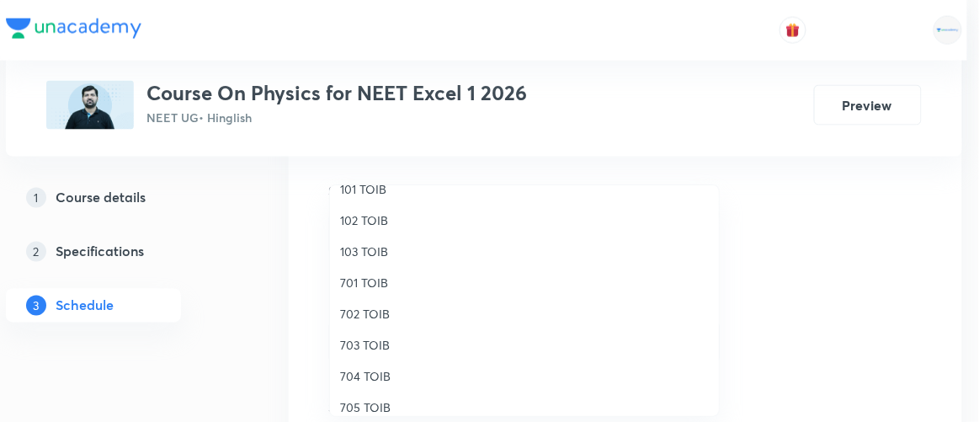
click at [368, 408] on span "705 TOIB" at bounding box center [524, 407] width 369 height 18
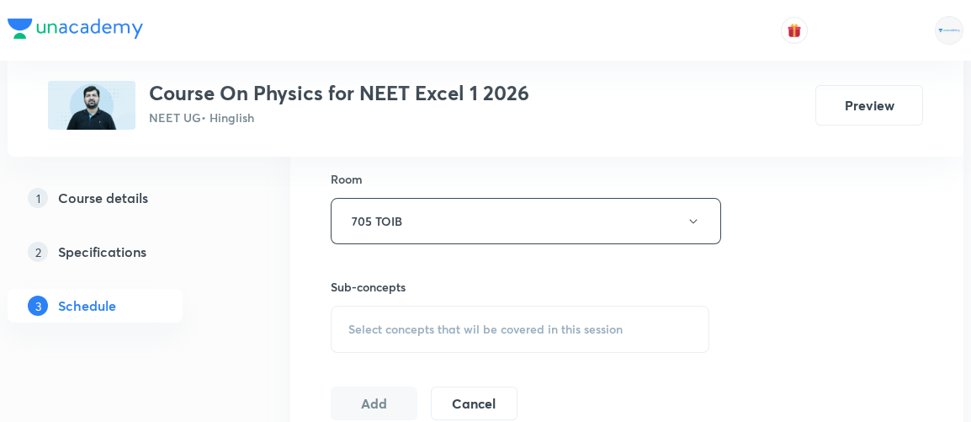
scroll to position [742, 0]
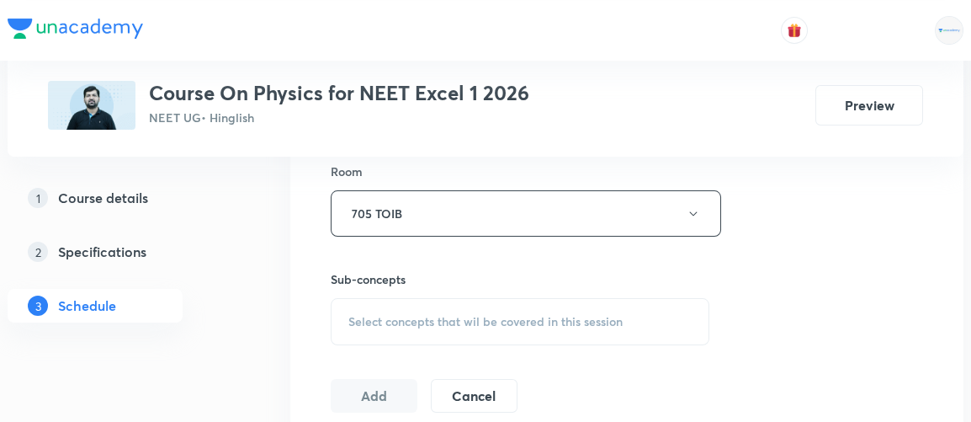
click at [489, 322] on span "Select concepts that wil be covered in this session" at bounding box center [486, 321] width 274 height 13
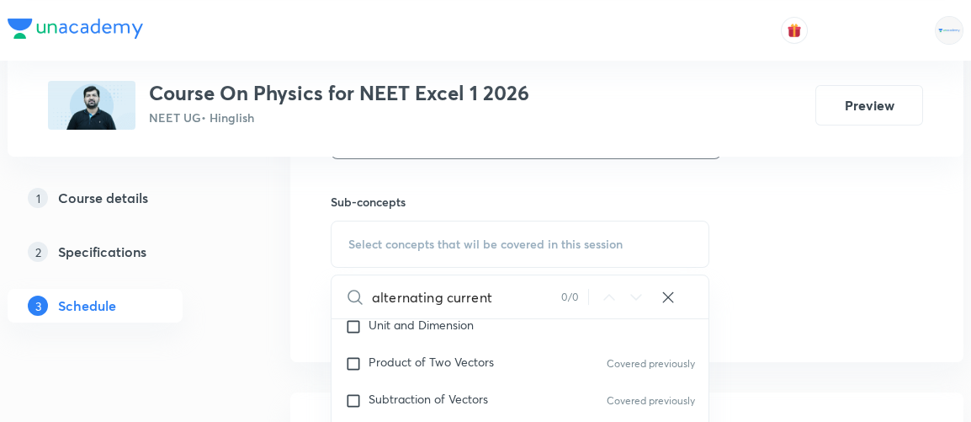
scroll to position [454, 0]
type input "a"
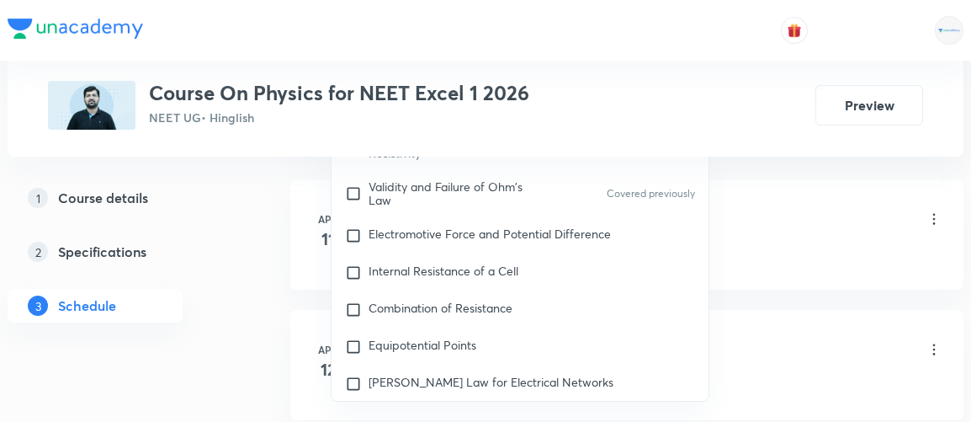
scroll to position [14489, 0]
type input "current"
click at [439, 230] on span "Electromotive Force and Potential Difference" at bounding box center [490, 233] width 242 height 16
checkbox input "true"
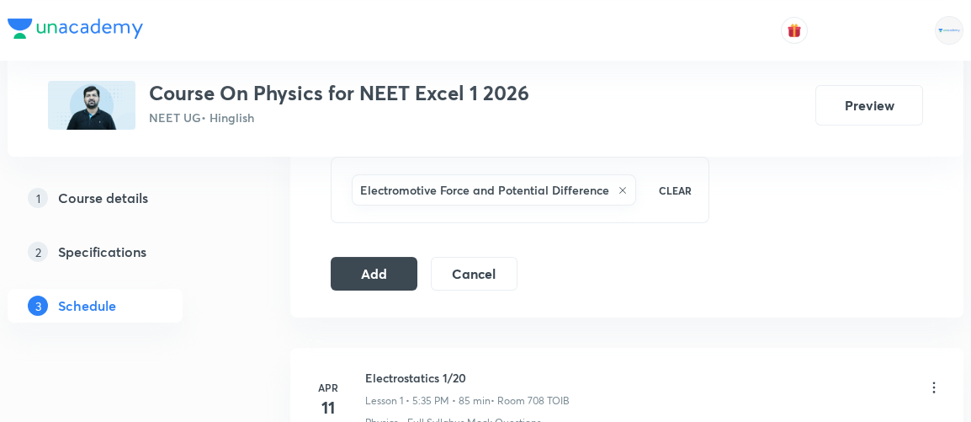
scroll to position [878, 0]
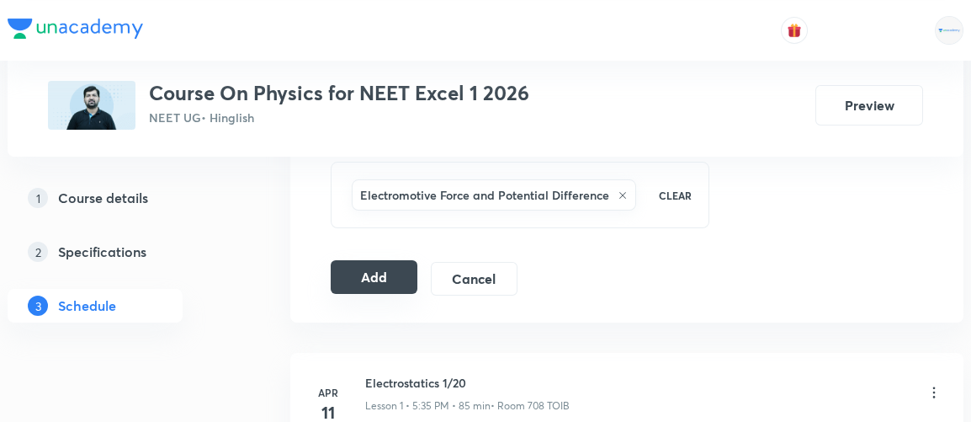
click at [387, 279] on button "Add" at bounding box center [374, 277] width 87 height 34
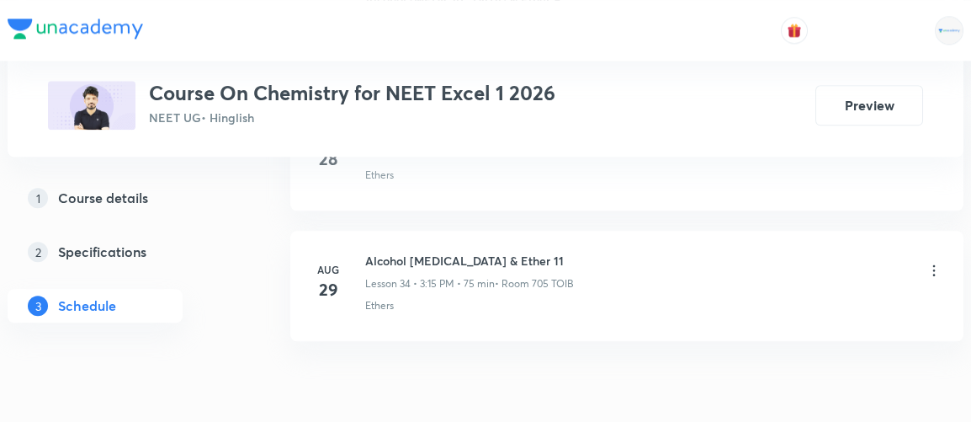
scroll to position [5387, 0]
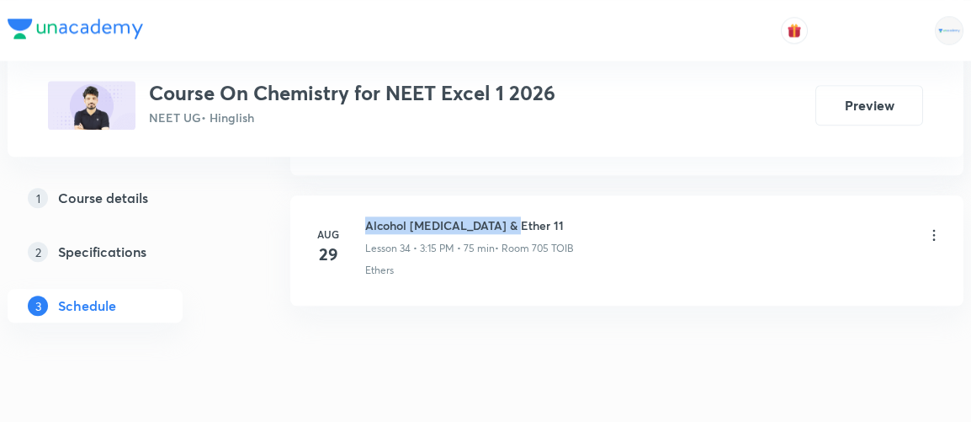
drag, startPoint x: 367, startPoint y: 179, endPoint x: 526, endPoint y: 168, distance: 159.5
click at [526, 195] on li "Aug 29 Alcohol Phenol & Ether 11 Lesson 34 • 3:15 PM • 75 min • Room 705 TOIB E…" at bounding box center [626, 250] width 673 height 110
copy h6 "Alcohol Phenol & Ether 11"
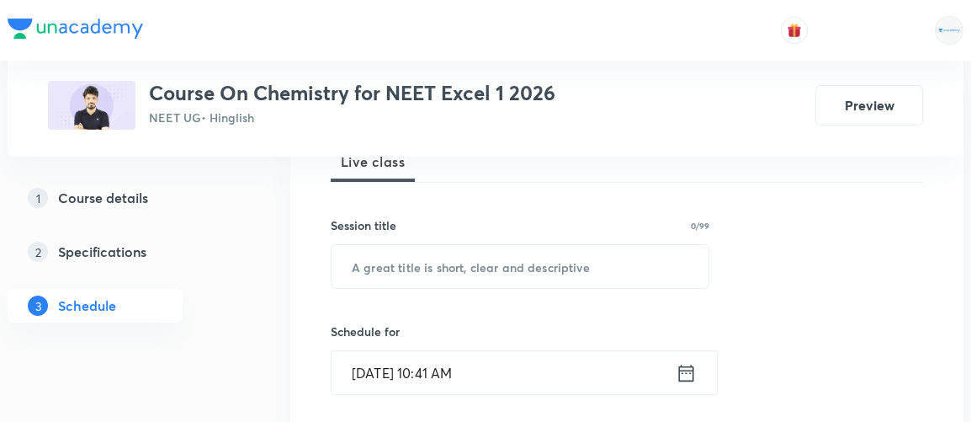
scroll to position [263, 0]
click at [482, 259] on input "text" at bounding box center [520, 264] width 377 height 43
paste input "Alcohol Phenol & Ether 11"
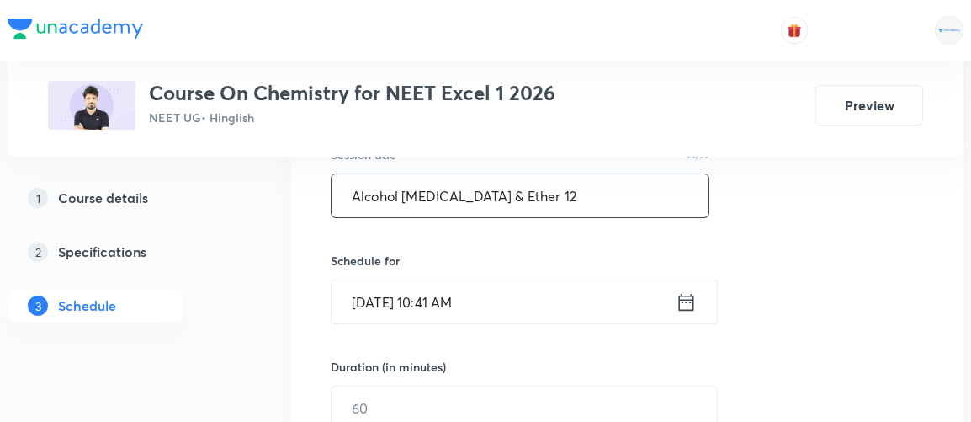
scroll to position [361, 0]
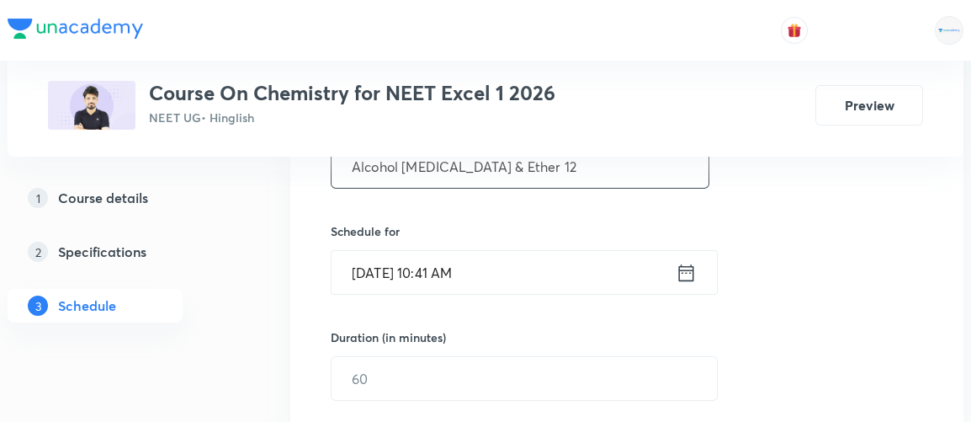
type input "Alcohol Phenol & Ether 12"
click at [684, 265] on icon at bounding box center [686, 273] width 21 height 24
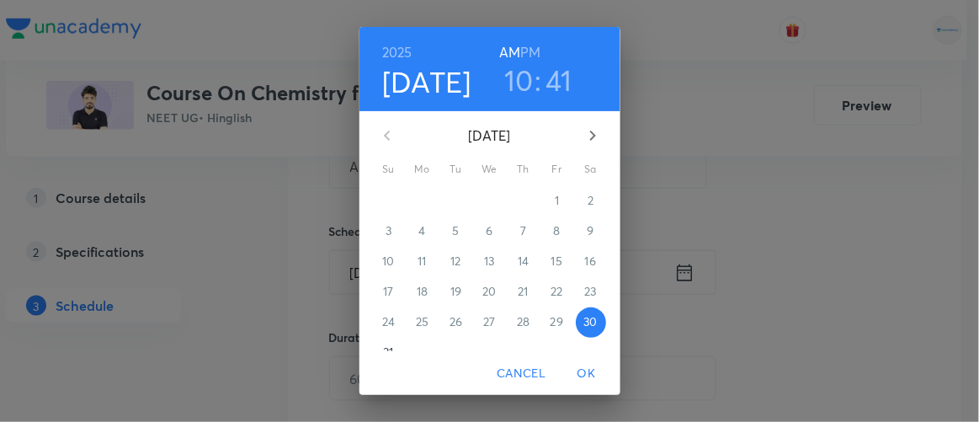
click at [521, 51] on h6 "PM" at bounding box center [530, 52] width 20 height 24
click at [516, 72] on h3 "10" at bounding box center [518, 79] width 29 height 35
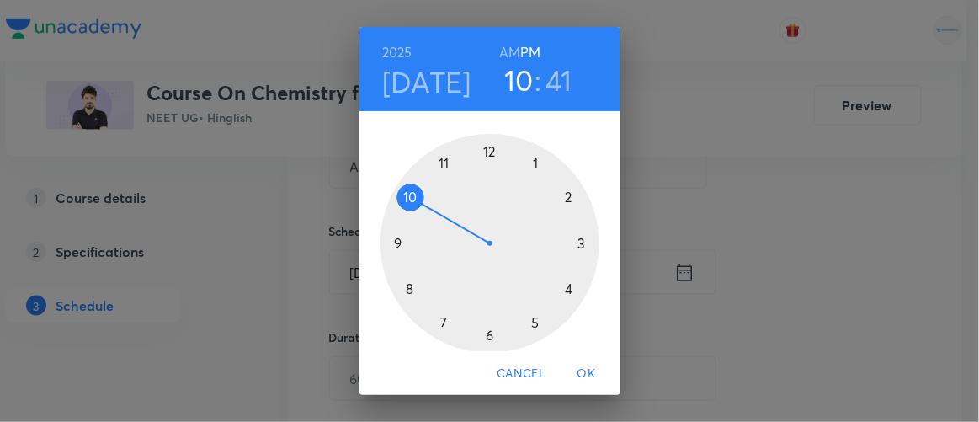
click at [481, 336] on div at bounding box center [489, 243] width 219 height 219
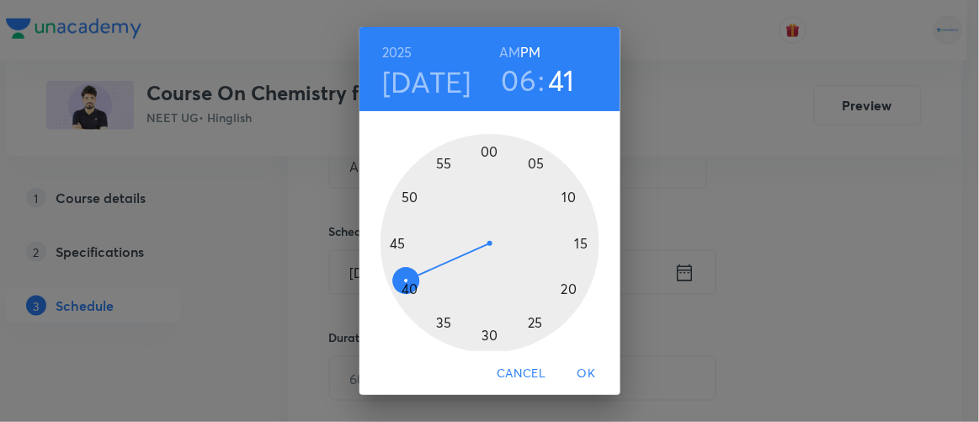
click at [530, 162] on div at bounding box center [489, 243] width 219 height 219
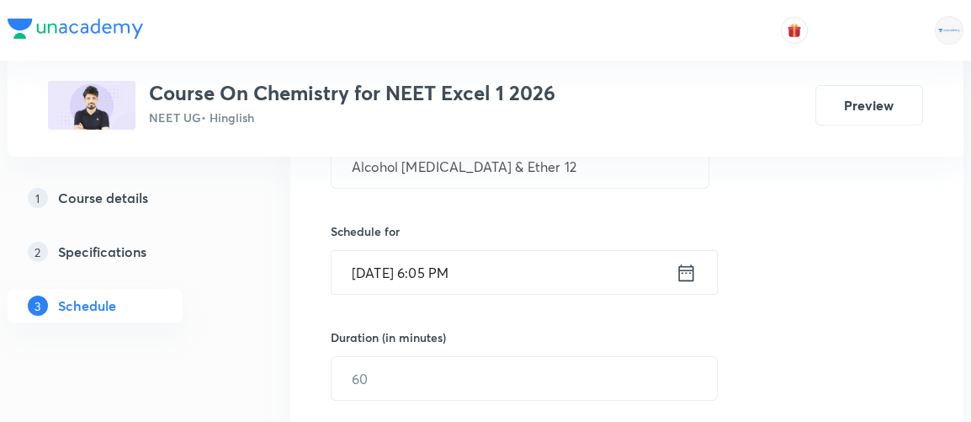
scroll to position [482, 0]
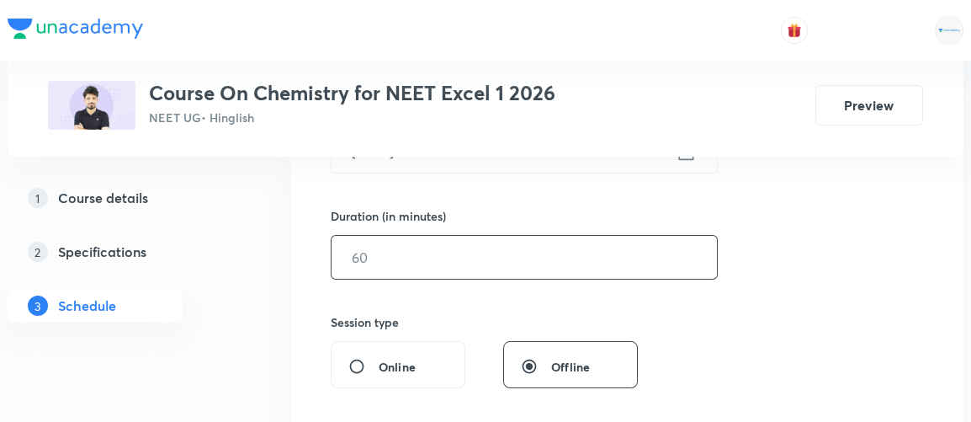
click at [401, 266] on input "text" at bounding box center [525, 257] width 386 height 43
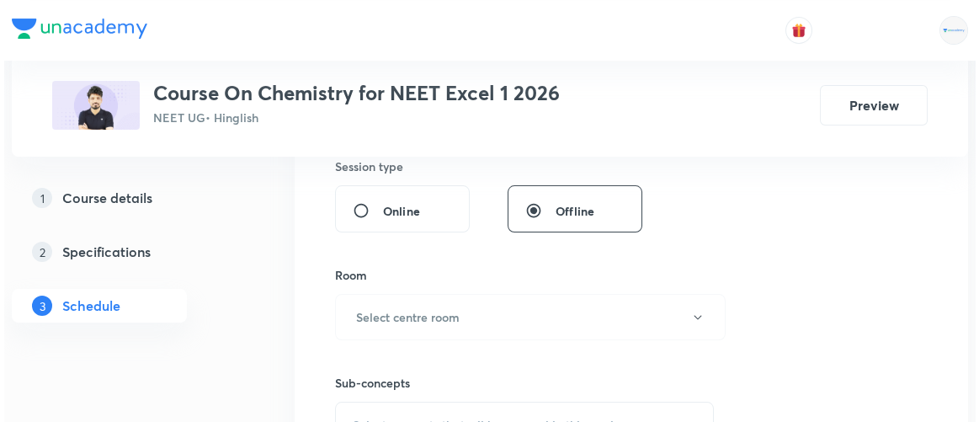
scroll to position [641, 0]
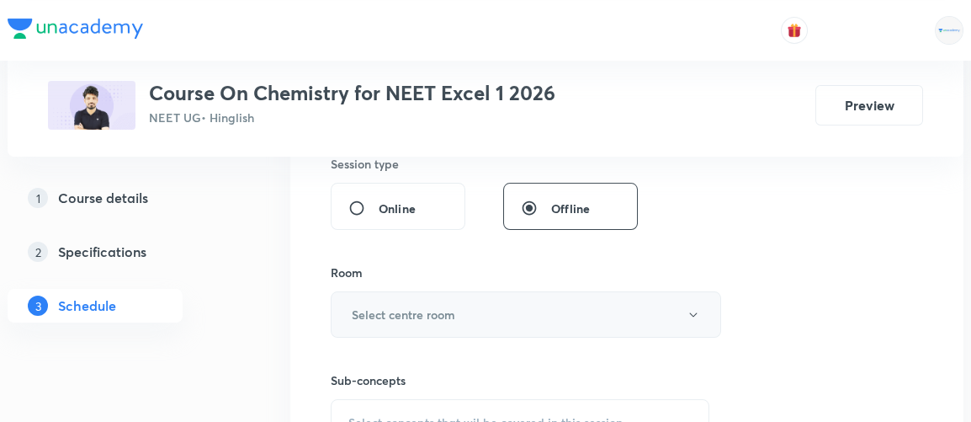
type input "75"
click at [395, 306] on h6 "Select centre room" at bounding box center [404, 315] width 104 height 18
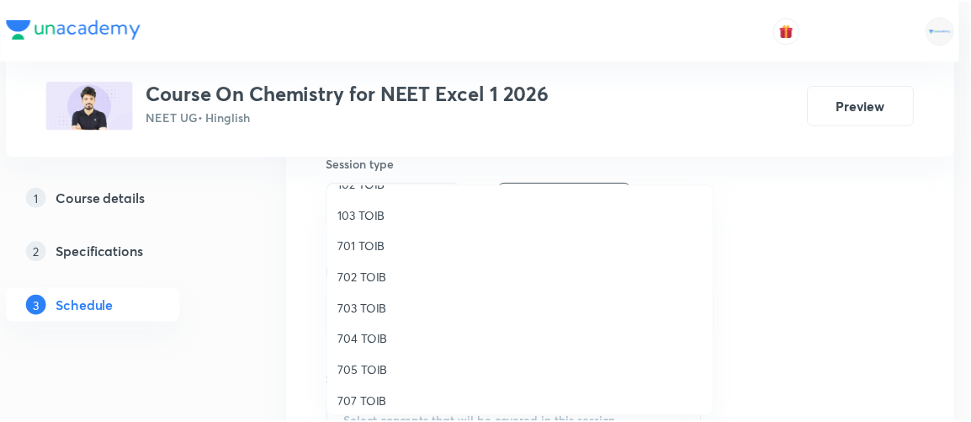
scroll to position [155, 0]
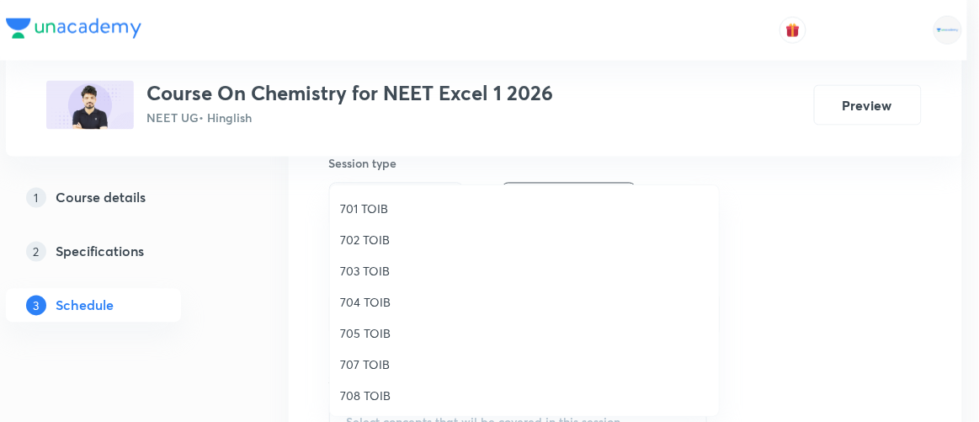
click at [370, 337] on span "705 TOIB" at bounding box center [524, 333] width 369 height 18
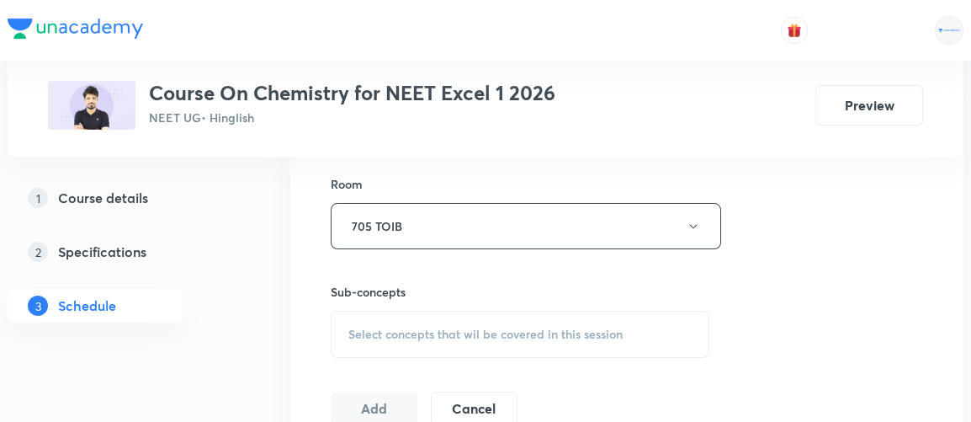
scroll to position [732, 0]
click at [495, 338] on div "Select concepts that wil be covered in this session" at bounding box center [520, 330] width 379 height 47
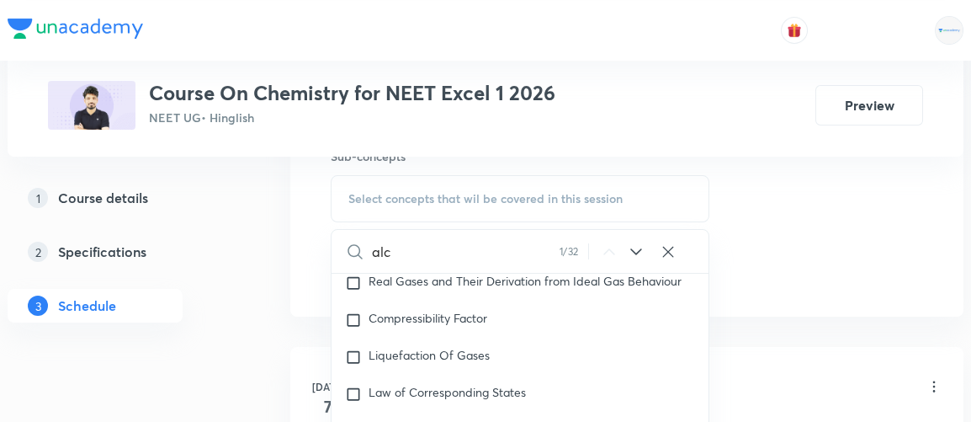
scroll to position [3976, 0]
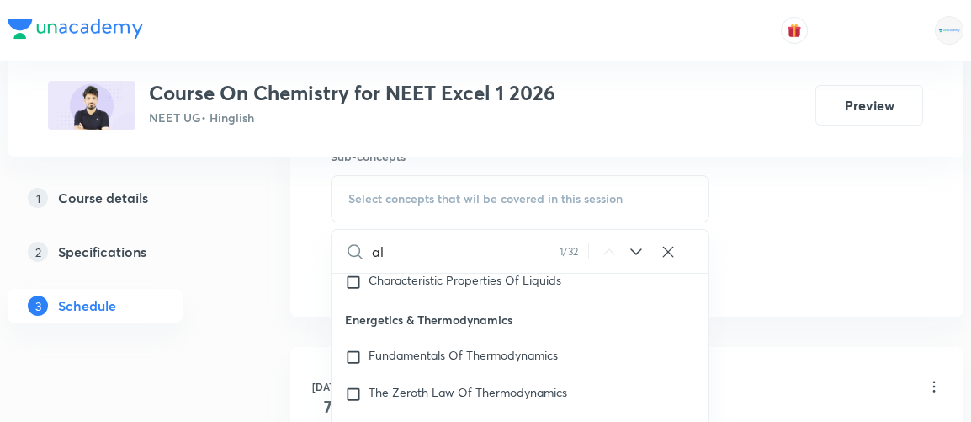
type input "a"
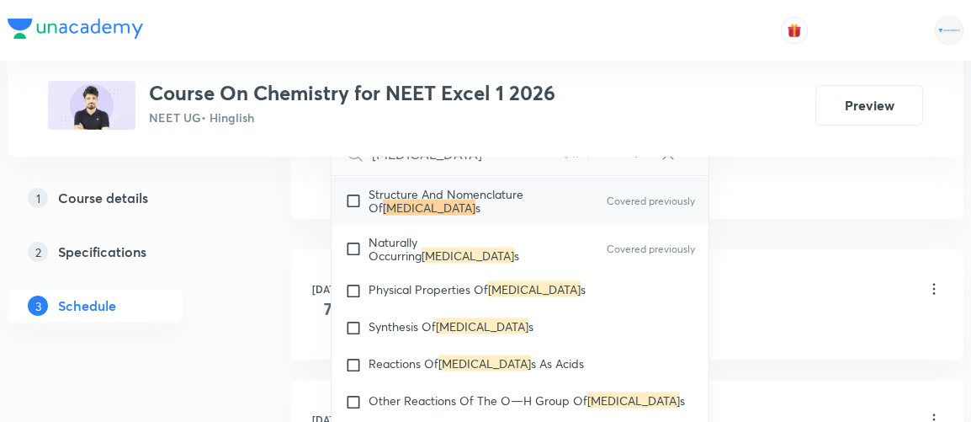
scroll to position [40987, 0]
type input "phenol"
click at [440, 290] on span "Physical Properties Of" at bounding box center [429, 288] width 120 height 16
checkbox input "true"
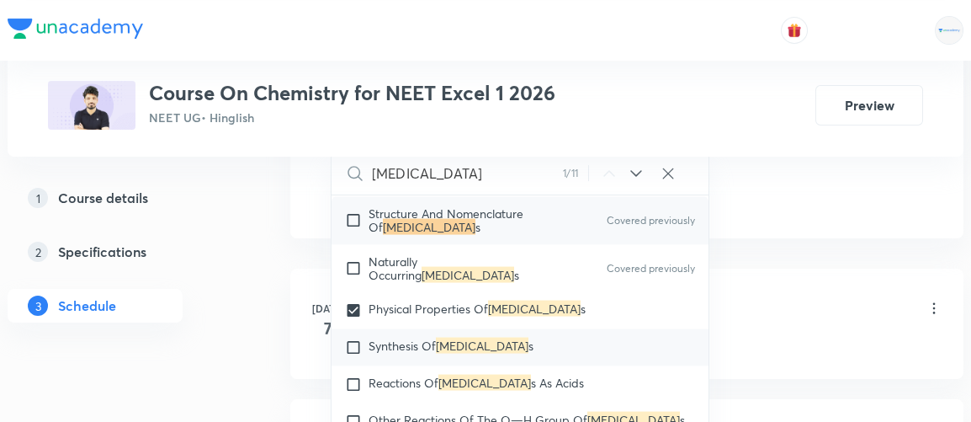
click at [352, 347] on input "checkbox" at bounding box center [357, 346] width 24 height 17
checkbox input "true"
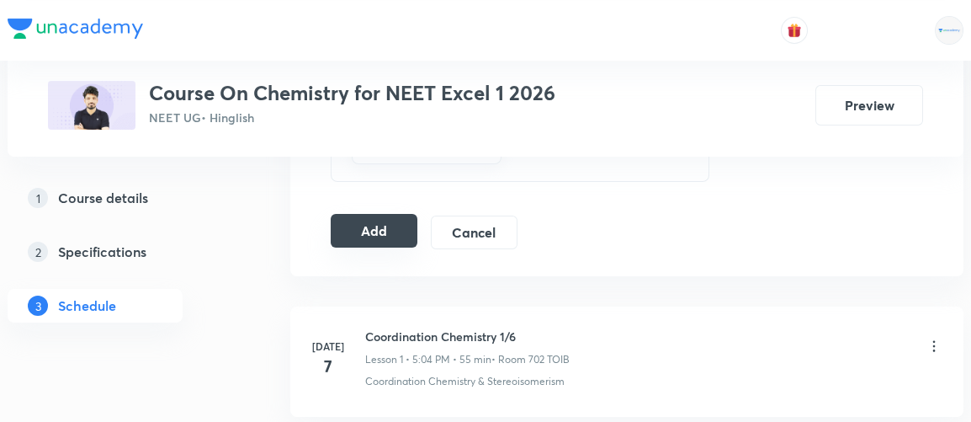
click at [366, 228] on button "Add" at bounding box center [374, 231] width 87 height 34
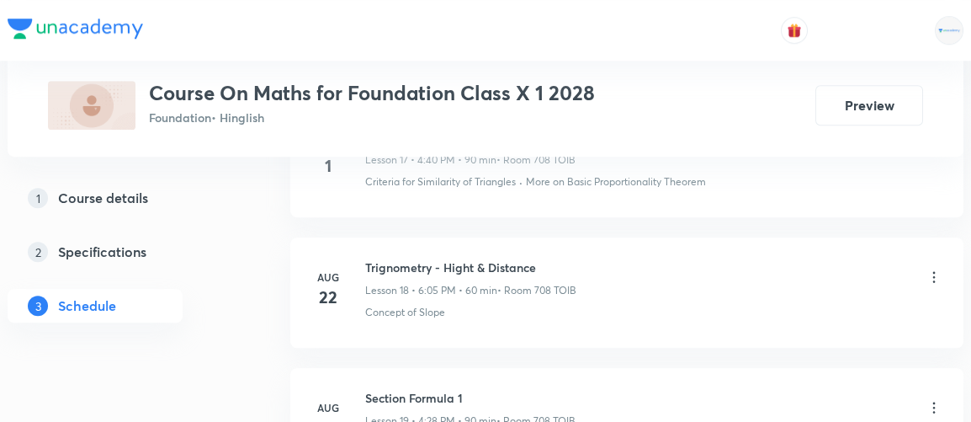
scroll to position [3392, 0]
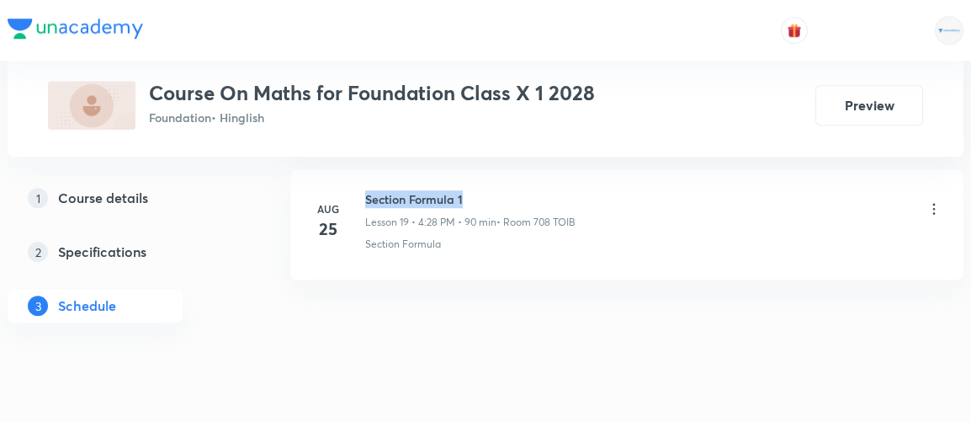
drag, startPoint x: 366, startPoint y: 184, endPoint x: 470, endPoint y: 184, distance: 103.5
click at [470, 190] on h6 "Section Formula 1" at bounding box center [470, 199] width 210 height 18
copy h6 "Section Formula 1"
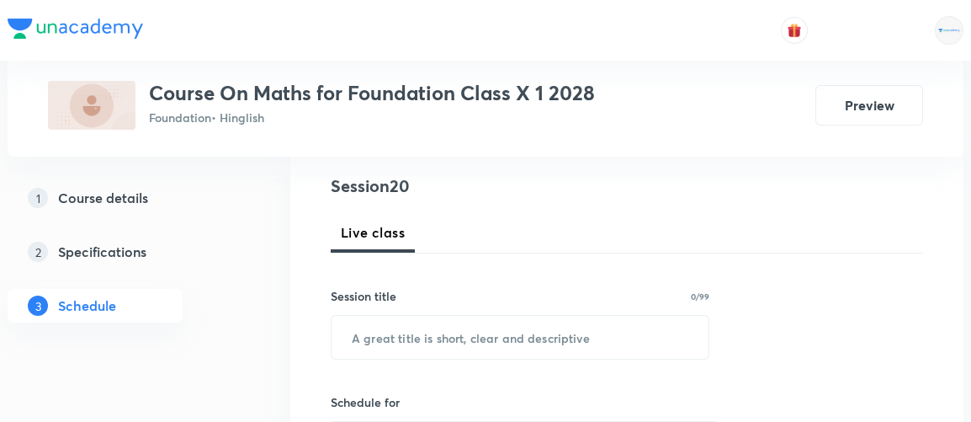
scroll to position [189, 0]
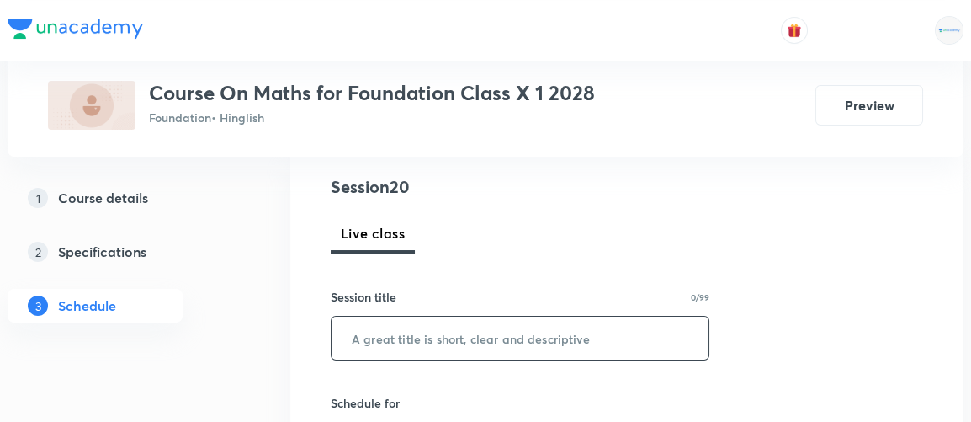
click at [503, 335] on input "text" at bounding box center [520, 338] width 377 height 43
paste input "Section Formula 1"
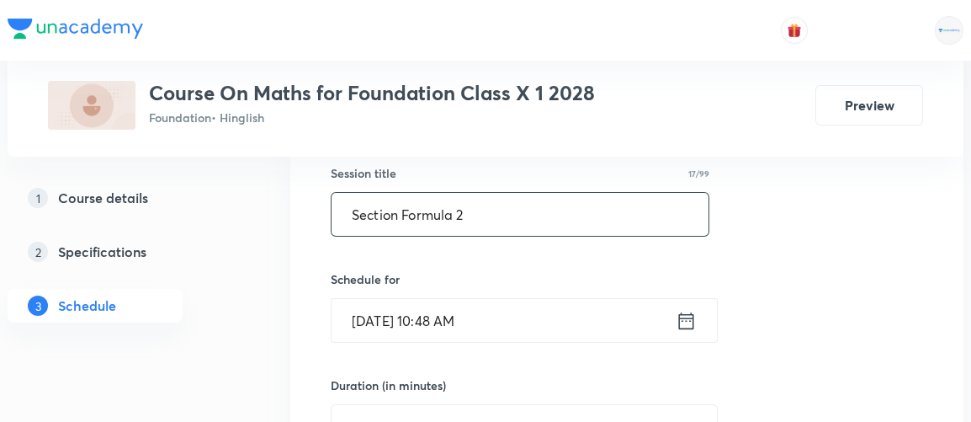
scroll to position [338, 0]
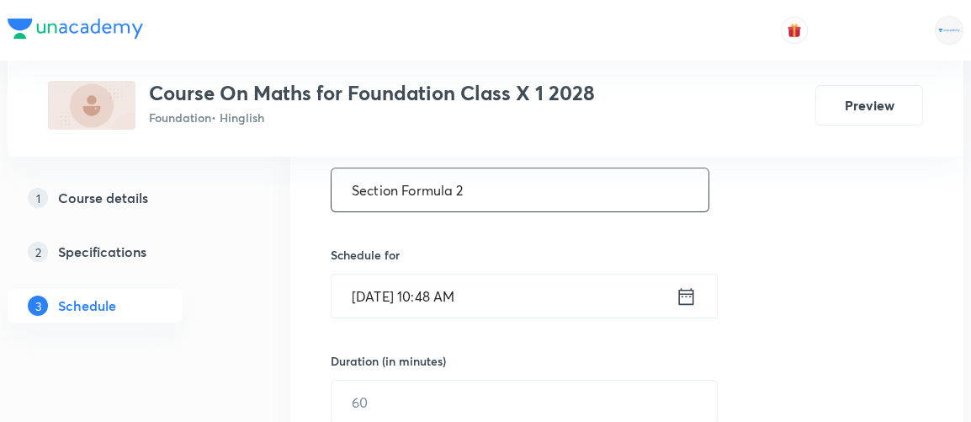
type input "Section Formula 2"
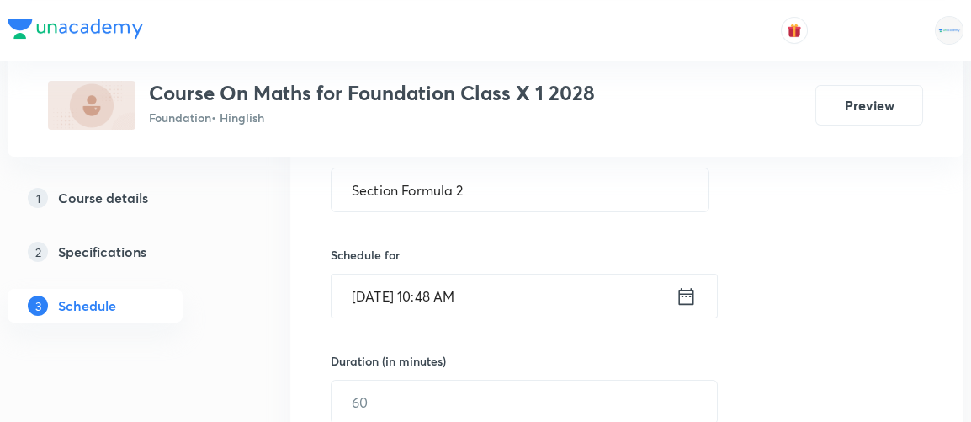
click at [687, 293] on icon at bounding box center [686, 295] width 15 height 17
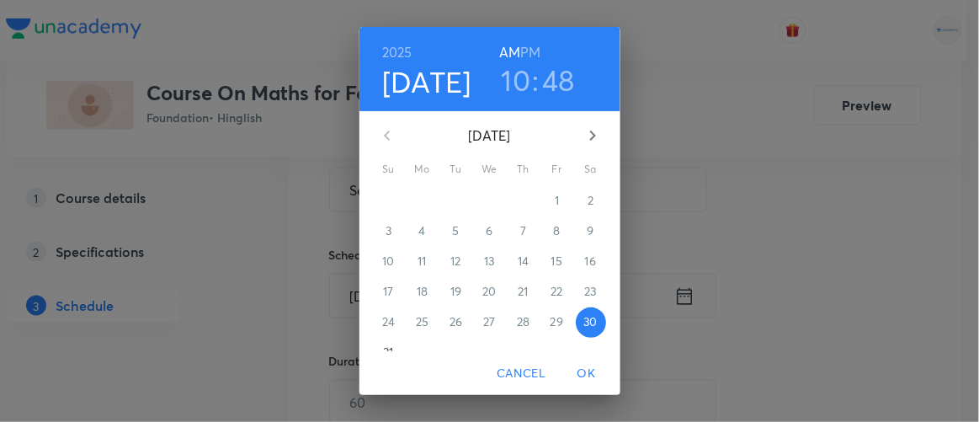
click at [521, 53] on h6 "PM" at bounding box center [530, 52] width 20 height 24
click at [513, 70] on h3 "10" at bounding box center [516, 79] width 29 height 35
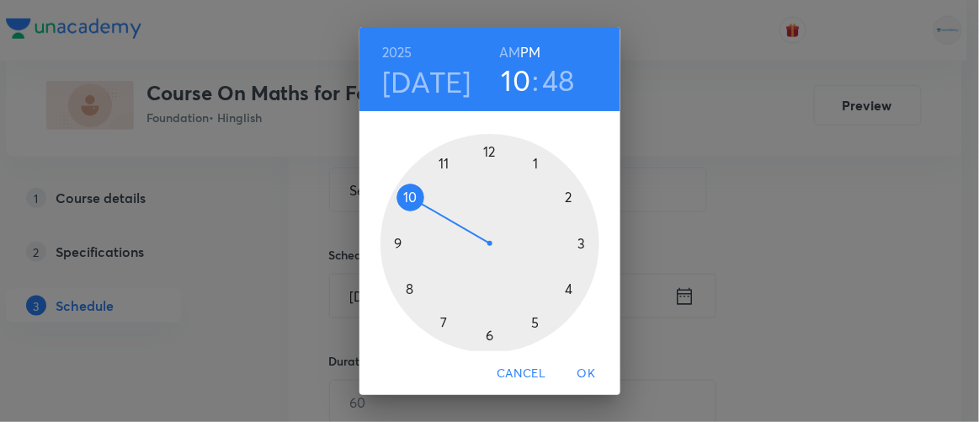
click at [529, 321] on div at bounding box center [489, 243] width 219 height 219
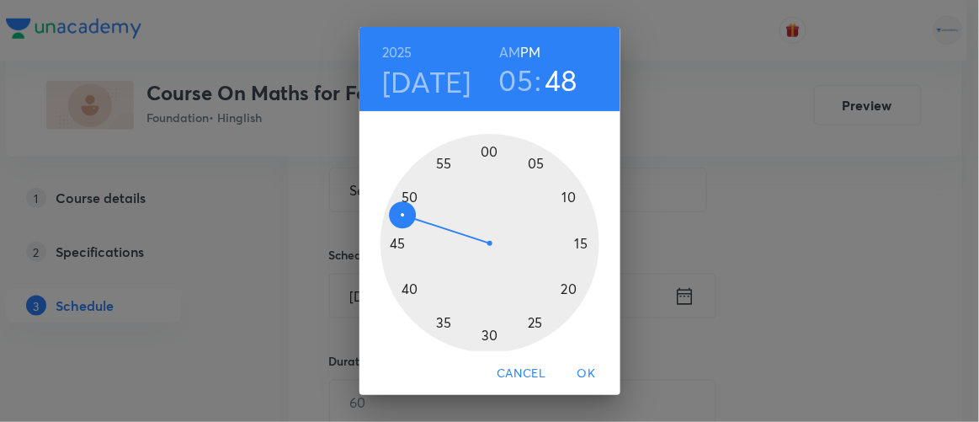
click at [482, 334] on div at bounding box center [489, 243] width 219 height 219
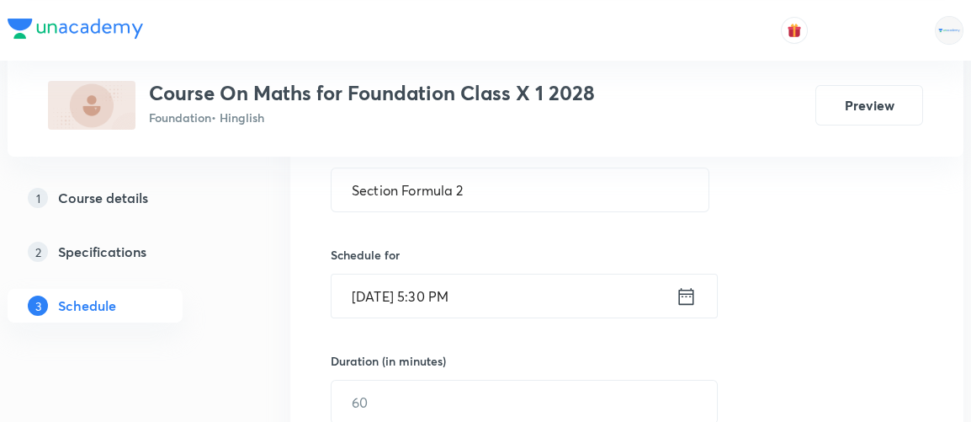
click at [689, 295] on icon at bounding box center [686, 297] width 21 height 24
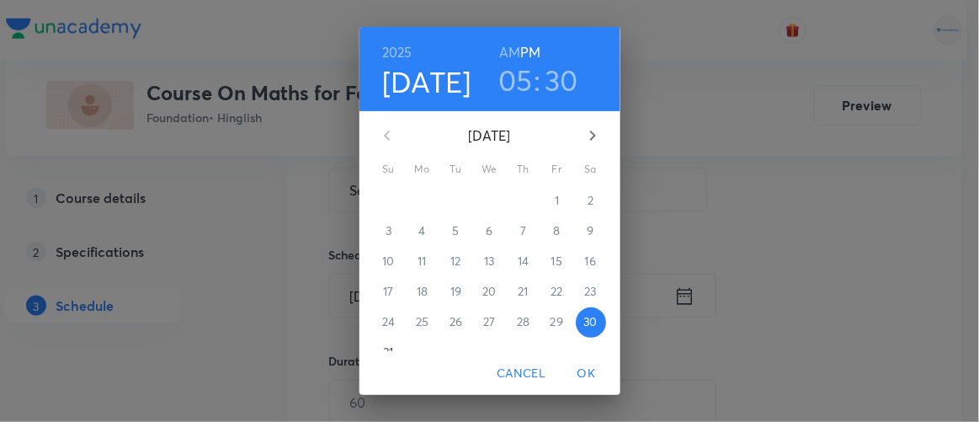
click at [554, 88] on h3 "30" at bounding box center [562, 79] width 34 height 35
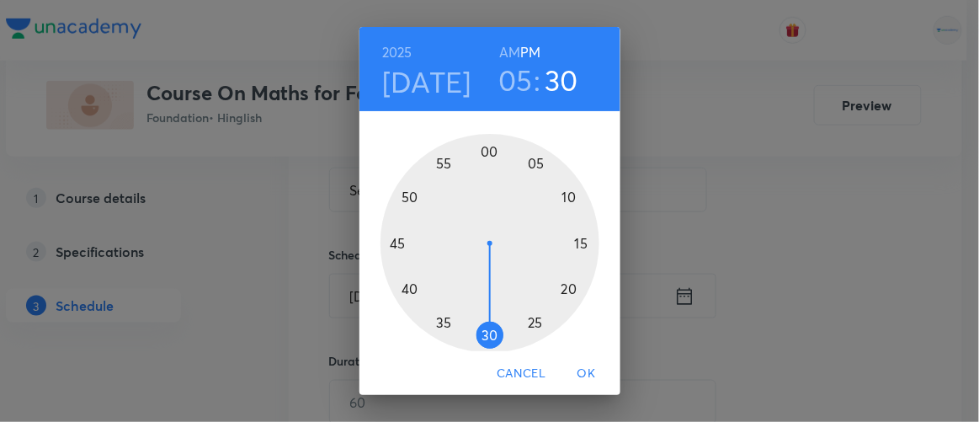
click at [435, 319] on div at bounding box center [489, 243] width 219 height 219
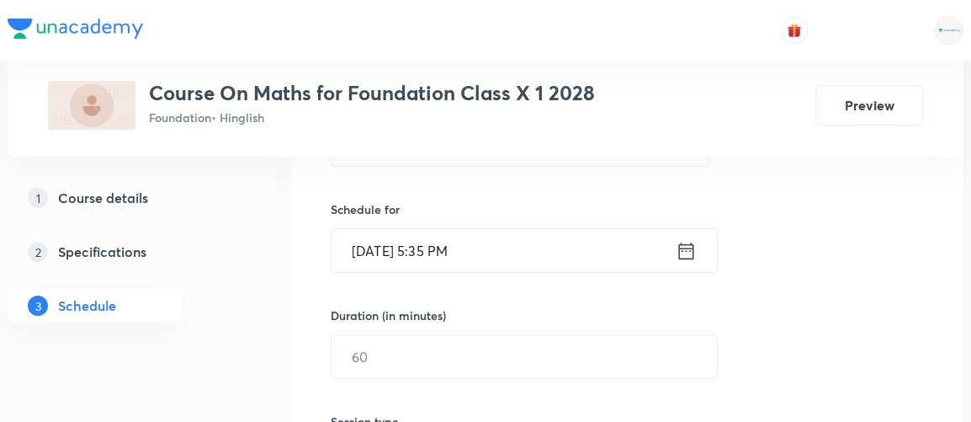
scroll to position [386, 0]
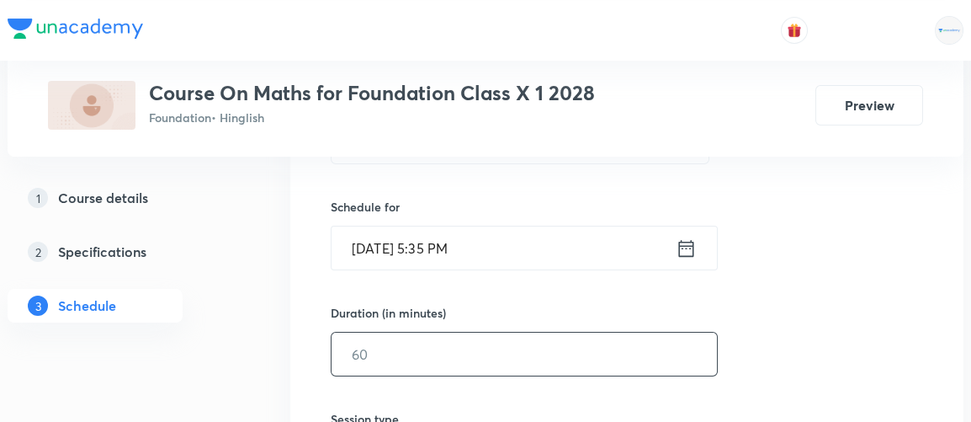
click at [400, 346] on input "text" at bounding box center [525, 354] width 386 height 43
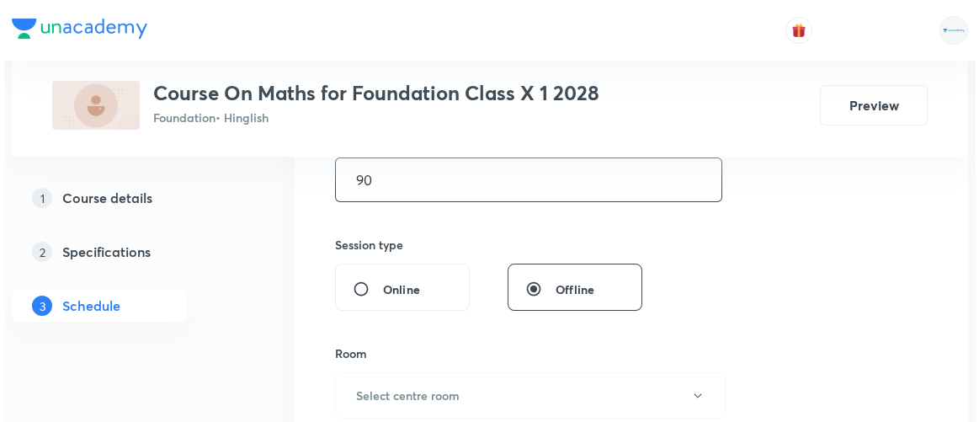
scroll to position [642, 0]
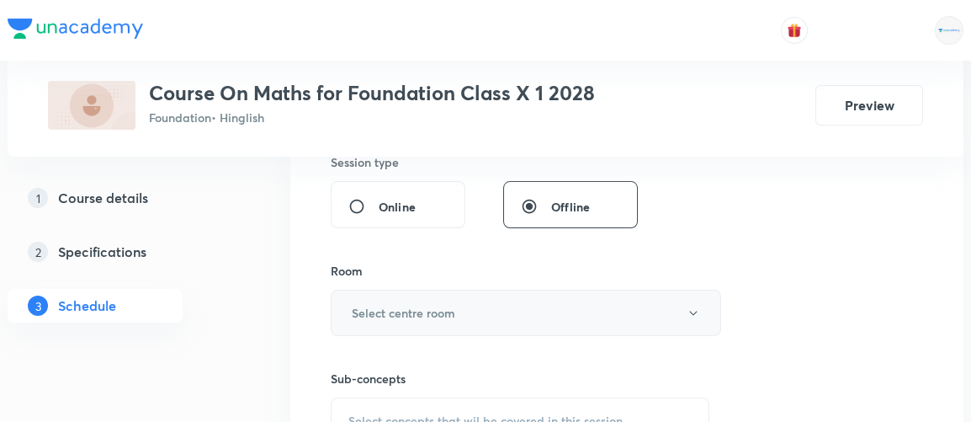
type input "90"
click at [403, 306] on h6 "Select centre room" at bounding box center [404, 313] width 104 height 18
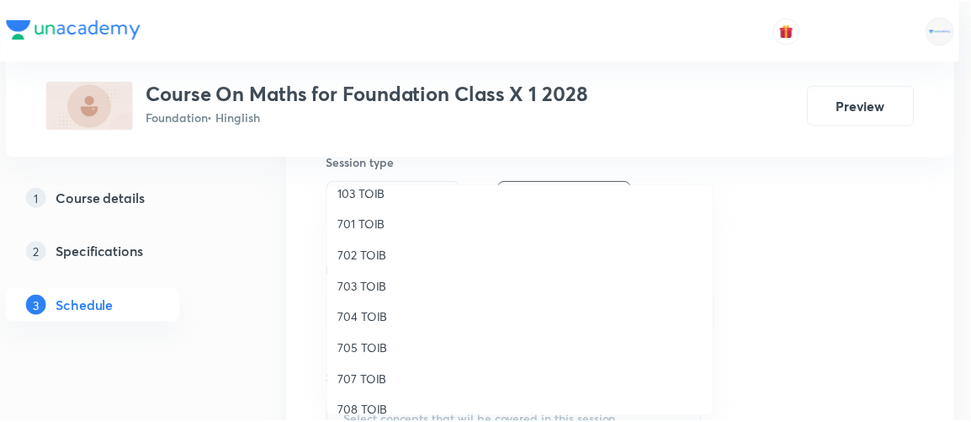
scroll to position [155, 0]
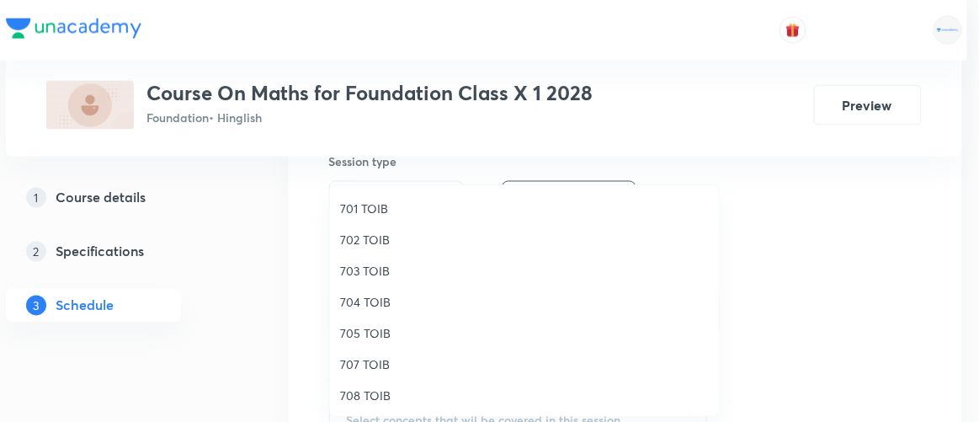
click at [376, 363] on span "707 TOIB" at bounding box center [524, 364] width 369 height 18
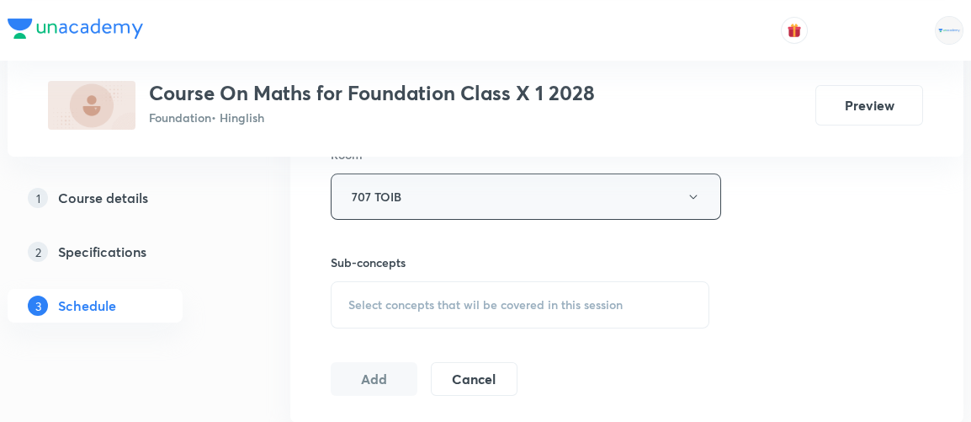
scroll to position [760, 0]
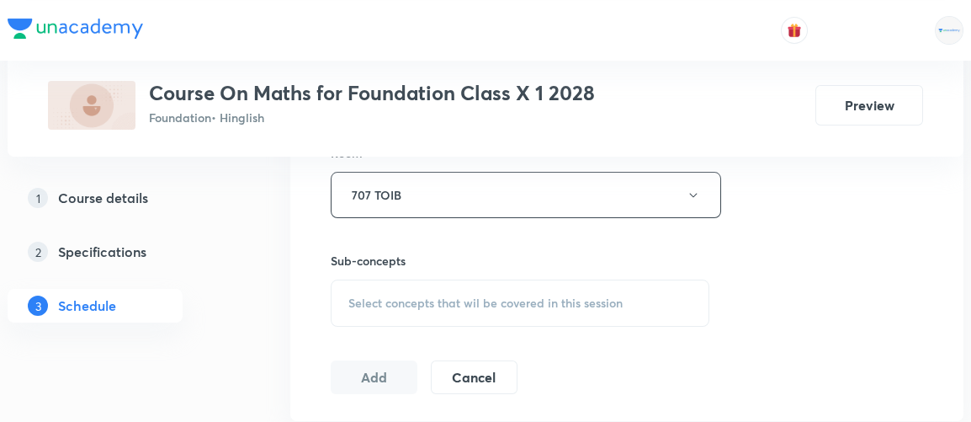
click at [538, 301] on span "Select concepts that wil be covered in this session" at bounding box center [486, 302] width 274 height 13
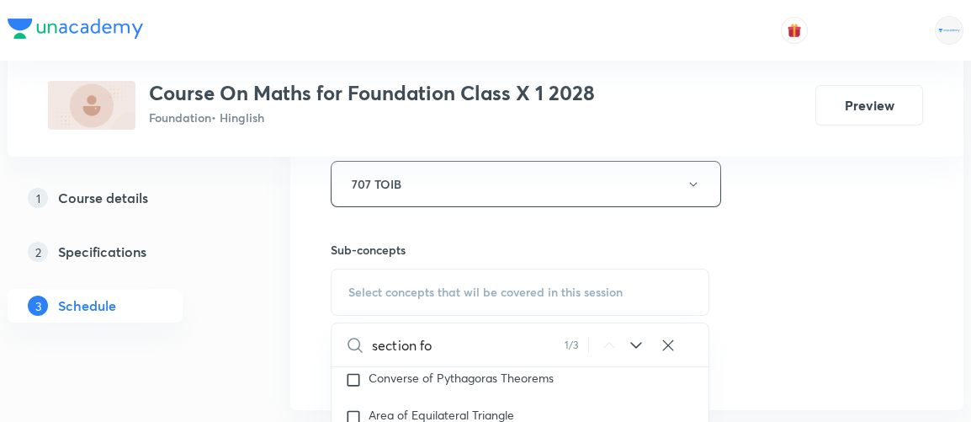
scroll to position [2754, 0]
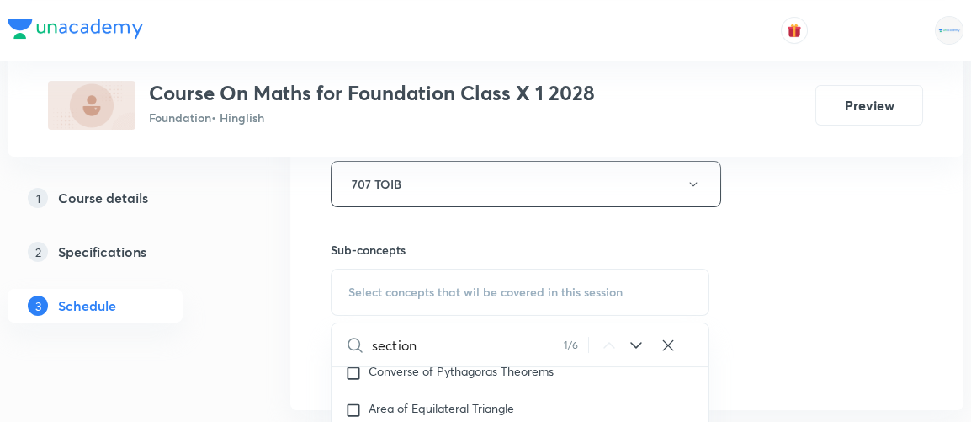
type input "section"
click at [634, 343] on icon at bounding box center [636, 345] width 20 height 20
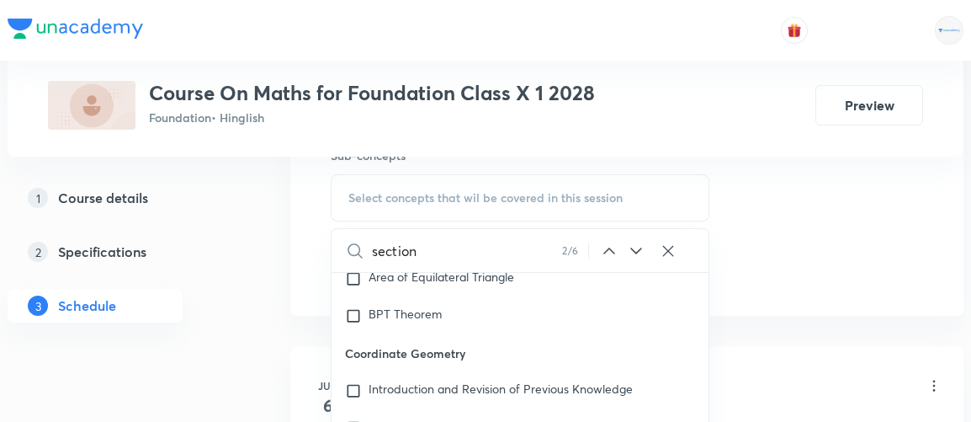
scroll to position [866, 0]
click at [636, 249] on icon at bounding box center [636, 250] width 20 height 20
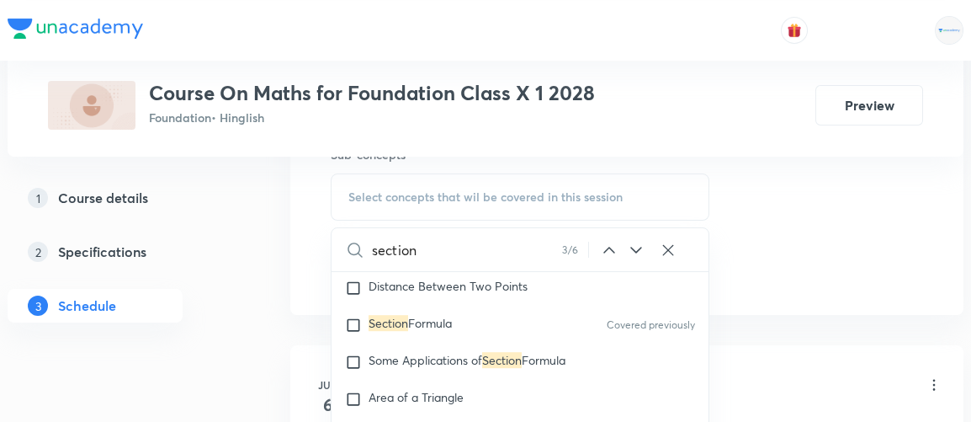
scroll to position [2940, 0]
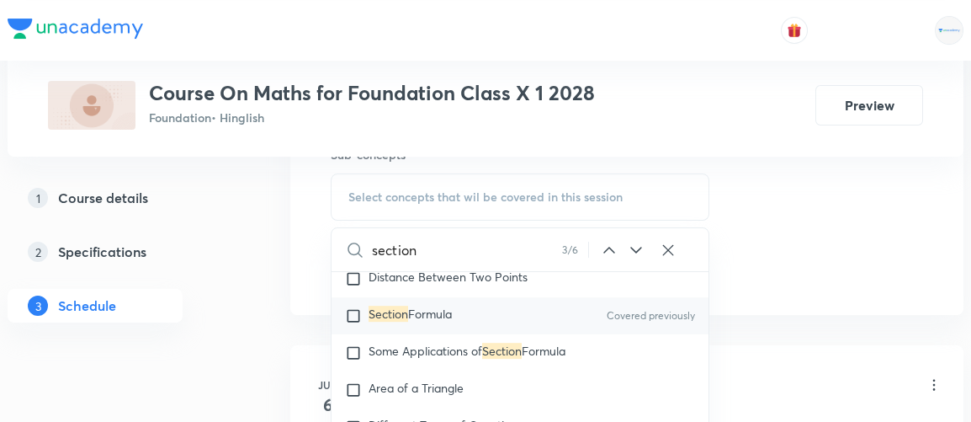
click at [359, 307] on input "checkbox" at bounding box center [357, 315] width 24 height 17
checkbox input "true"
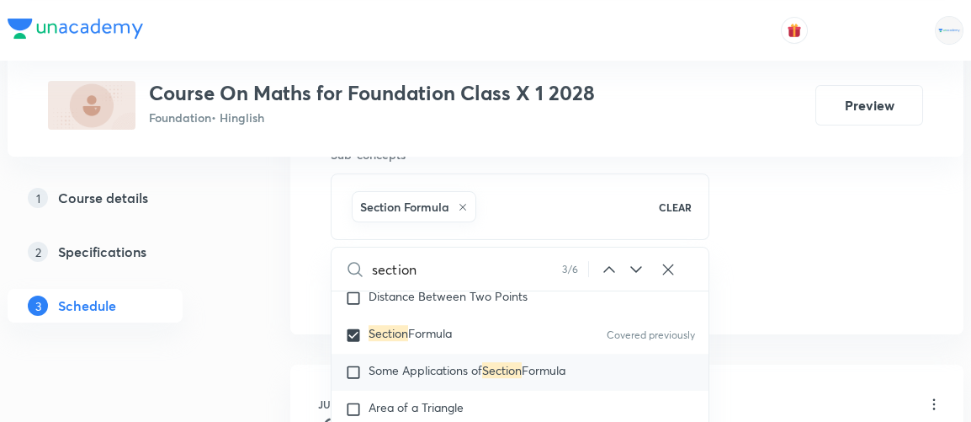
click at [357, 364] on input "checkbox" at bounding box center [357, 372] width 24 height 17
checkbox input "true"
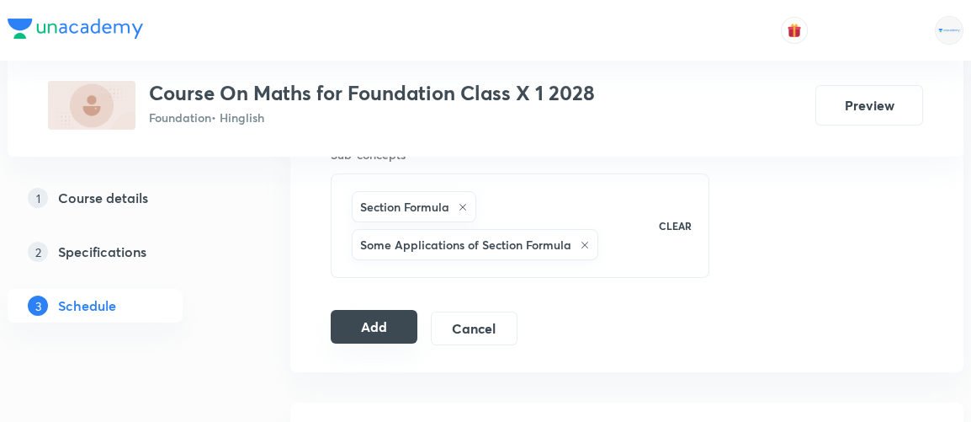
click at [370, 327] on button "Add" at bounding box center [374, 327] width 87 height 34
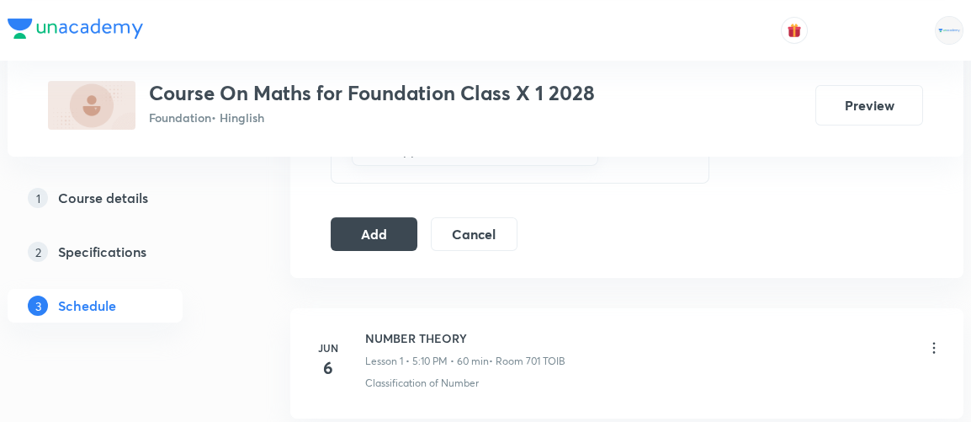
scroll to position [960, 0]
click at [393, 235] on button "Add" at bounding box center [374, 232] width 87 height 34
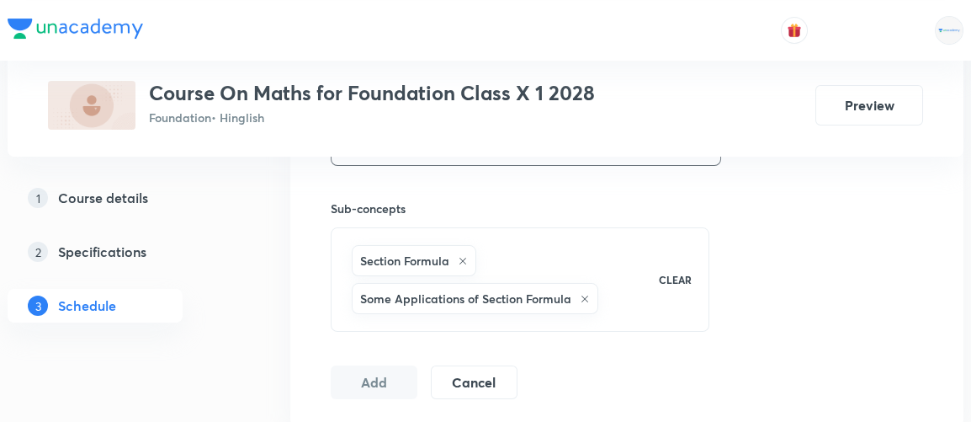
scroll to position [811, 0]
